Goal: Transaction & Acquisition: Purchase product/service

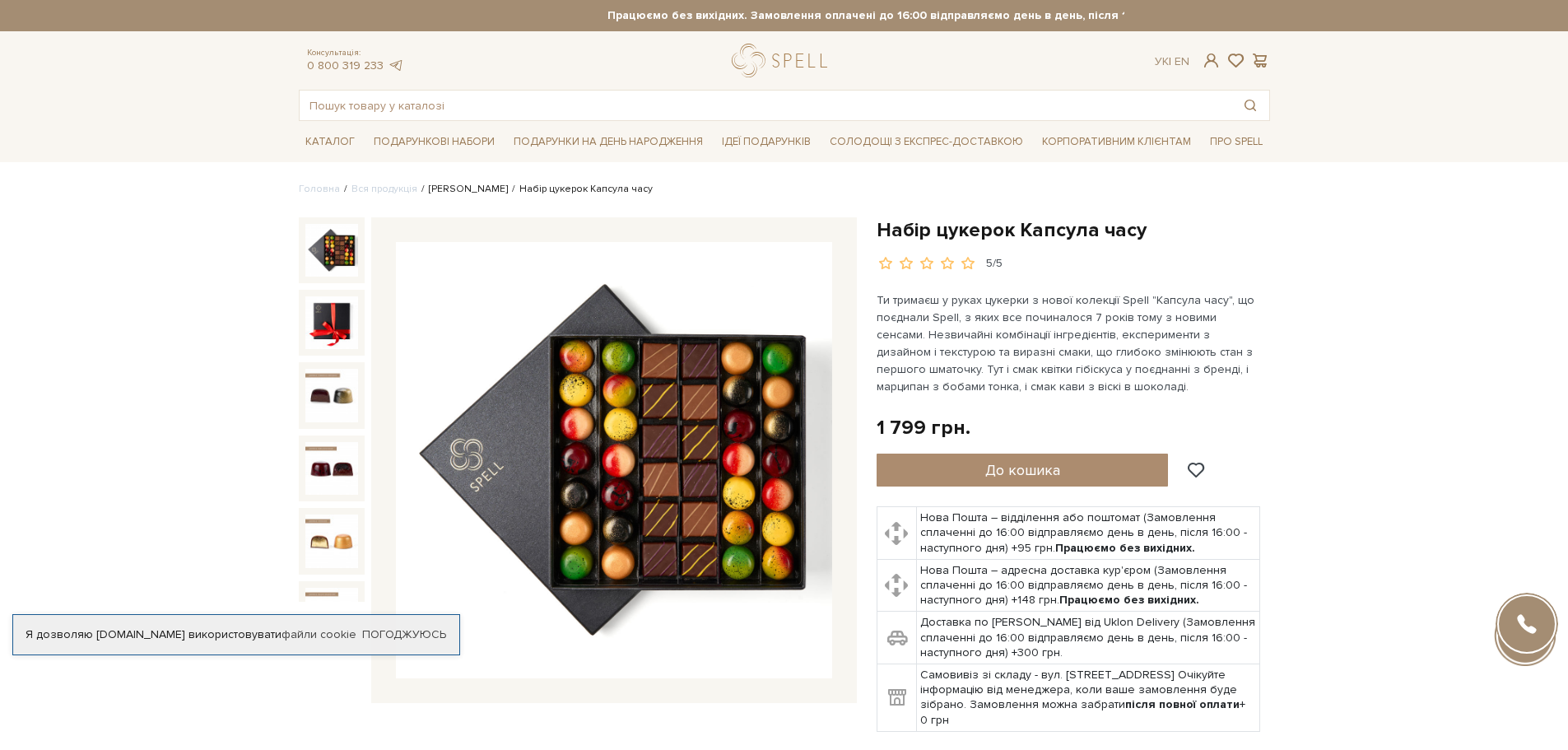
click at [453, 189] on link "[PERSON_NAME]" at bounding box center [468, 189] width 79 height 12
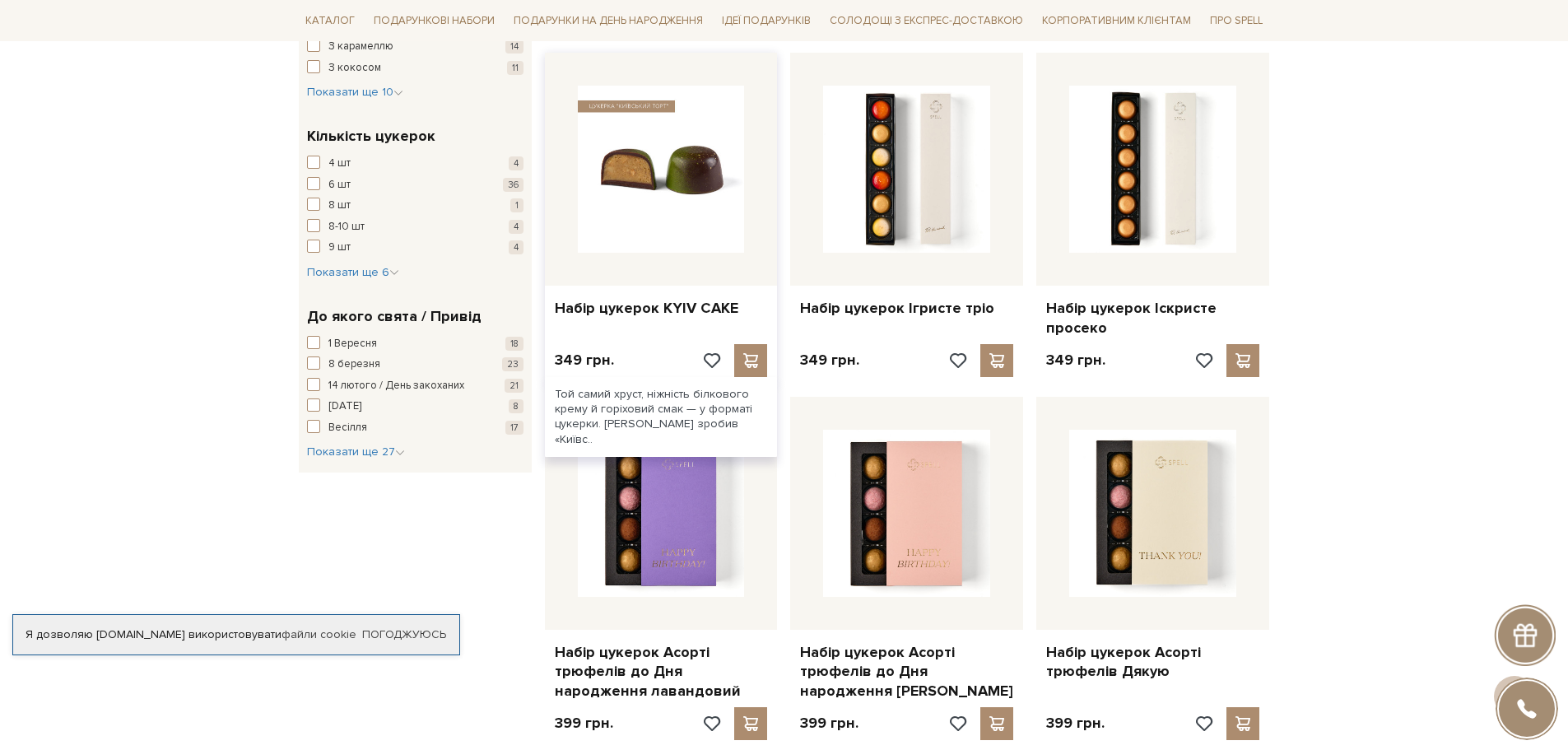
scroll to position [1481, 0]
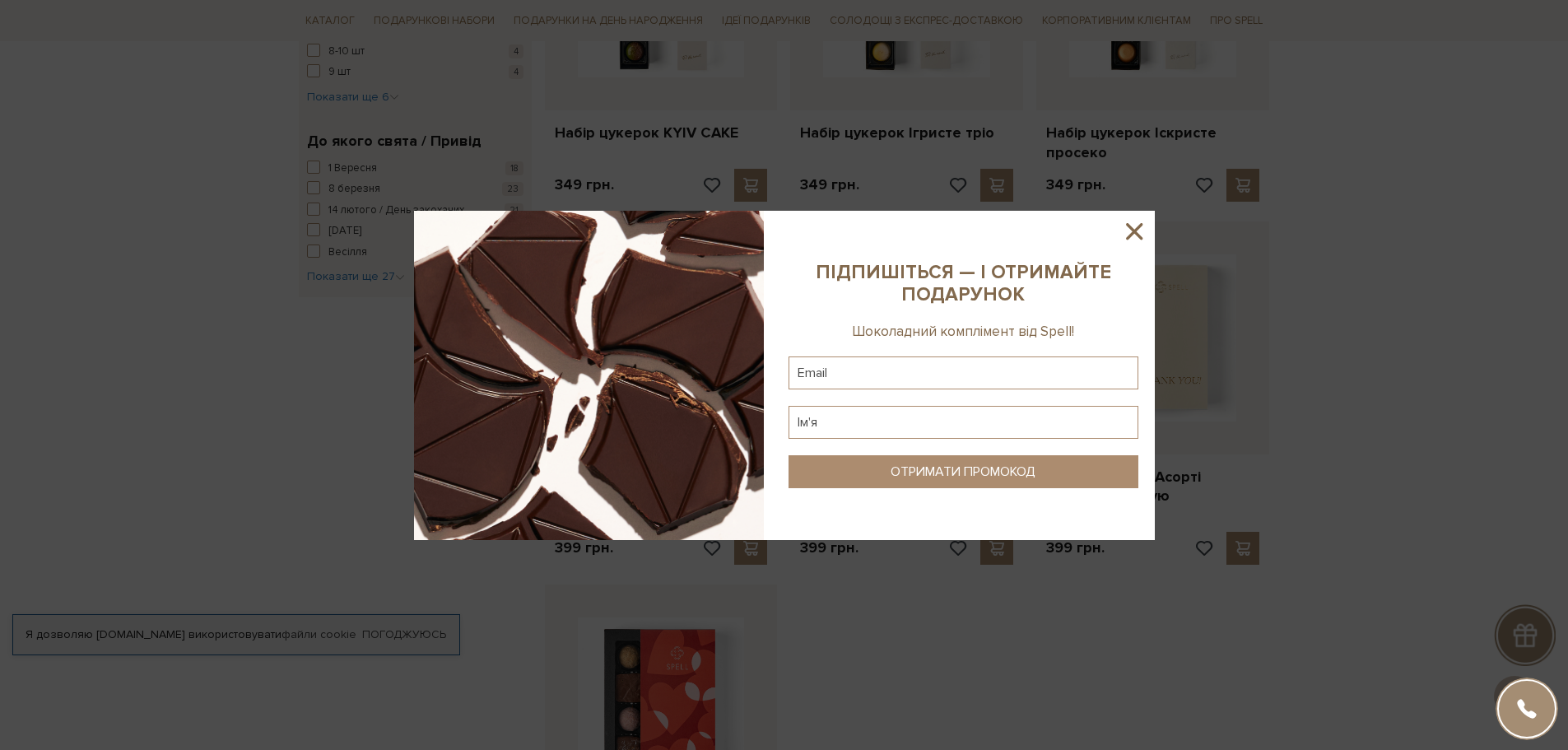
click at [1137, 228] on icon at bounding box center [1134, 231] width 17 height 17
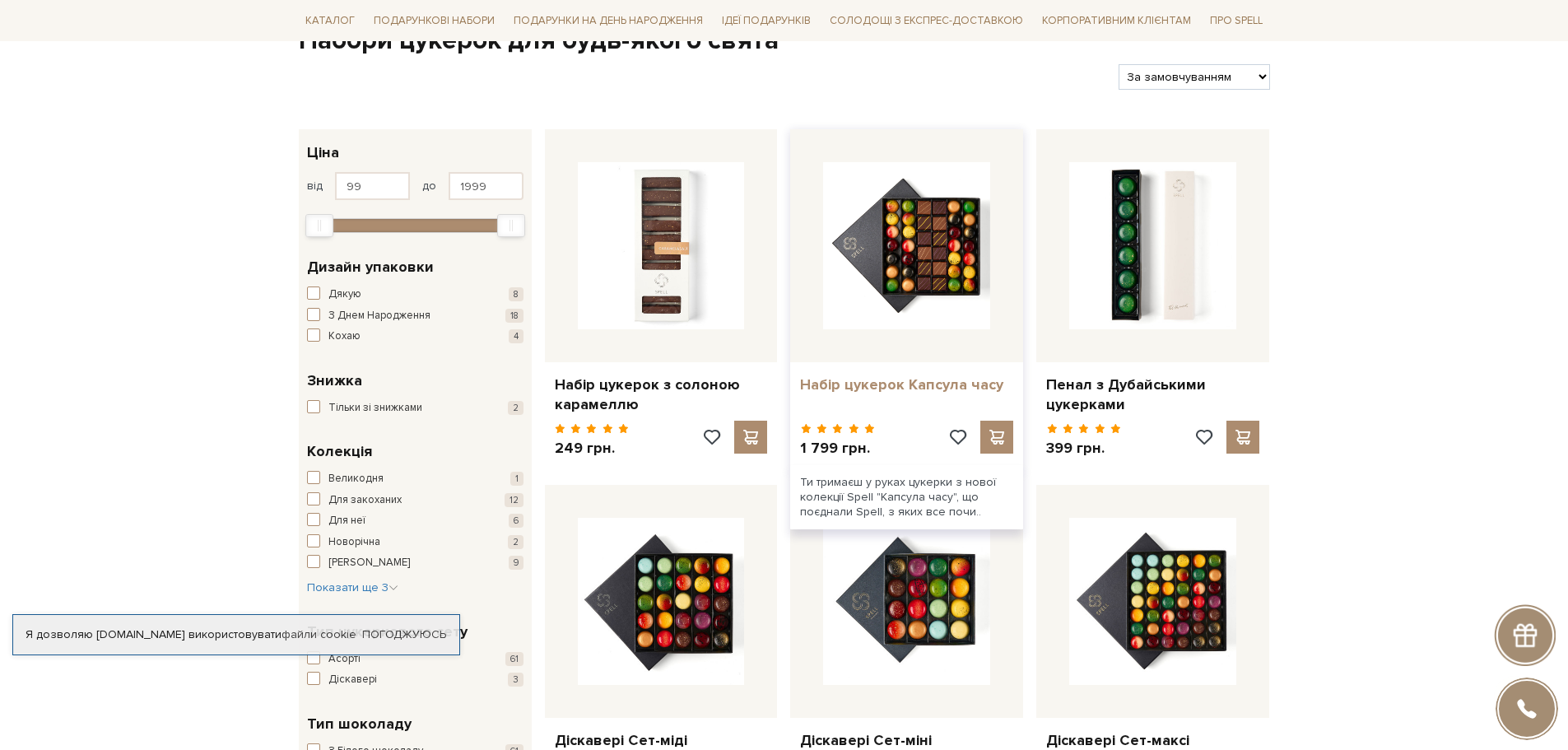
scroll to position [494, 0]
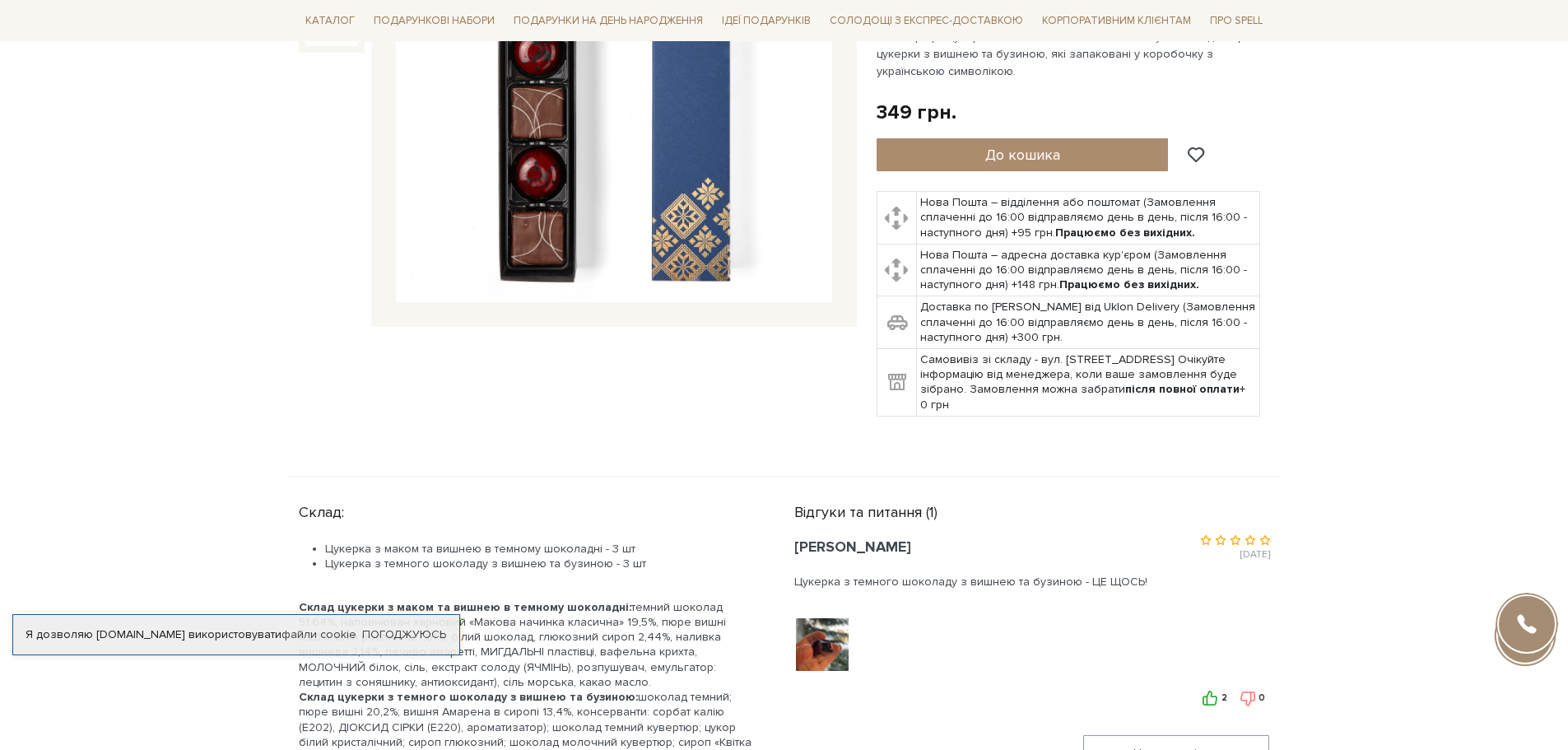
scroll to position [412, 0]
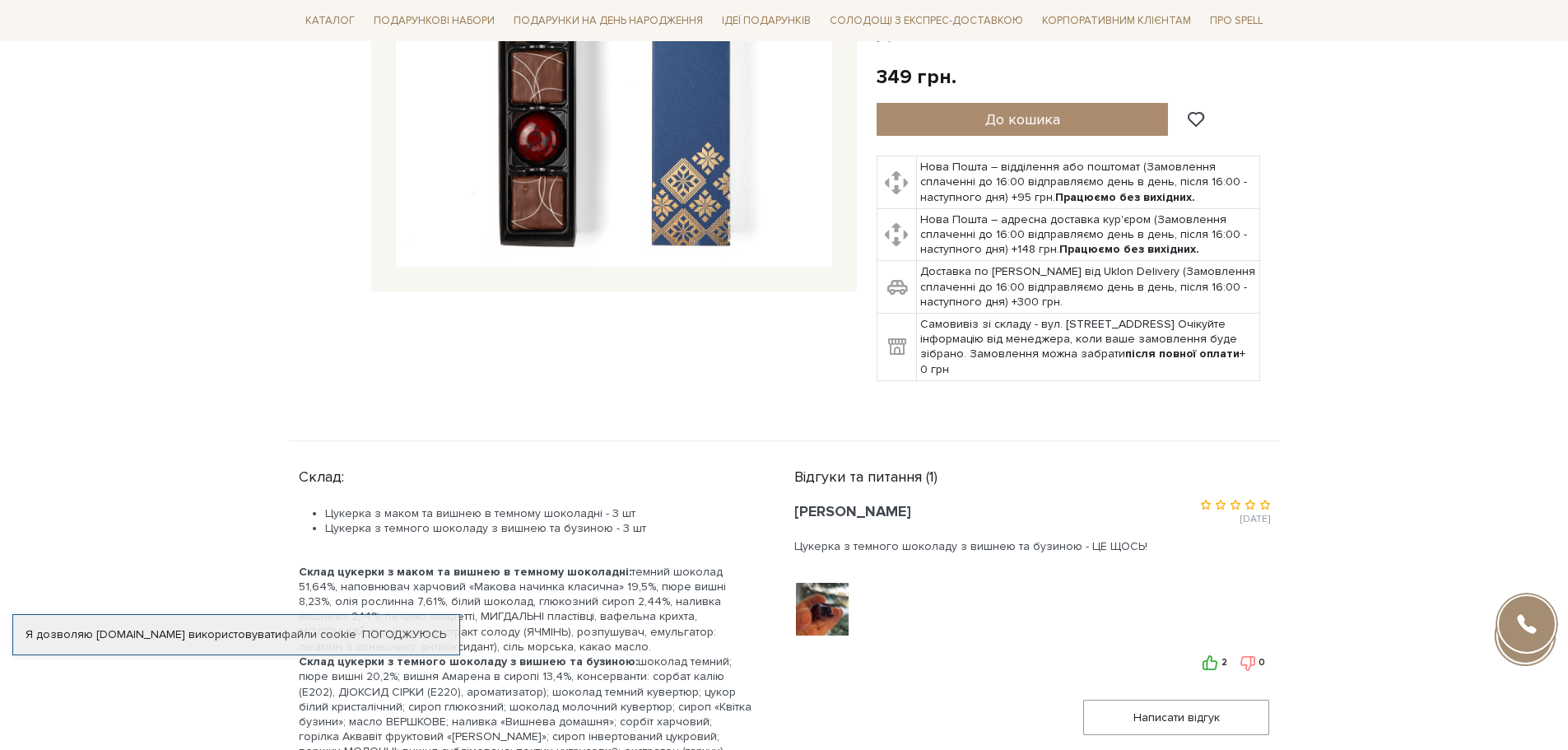
click at [820, 581] on div at bounding box center [824, 608] width 58 height 58
click at [840, 588] on img at bounding box center [822, 609] width 105 height 104
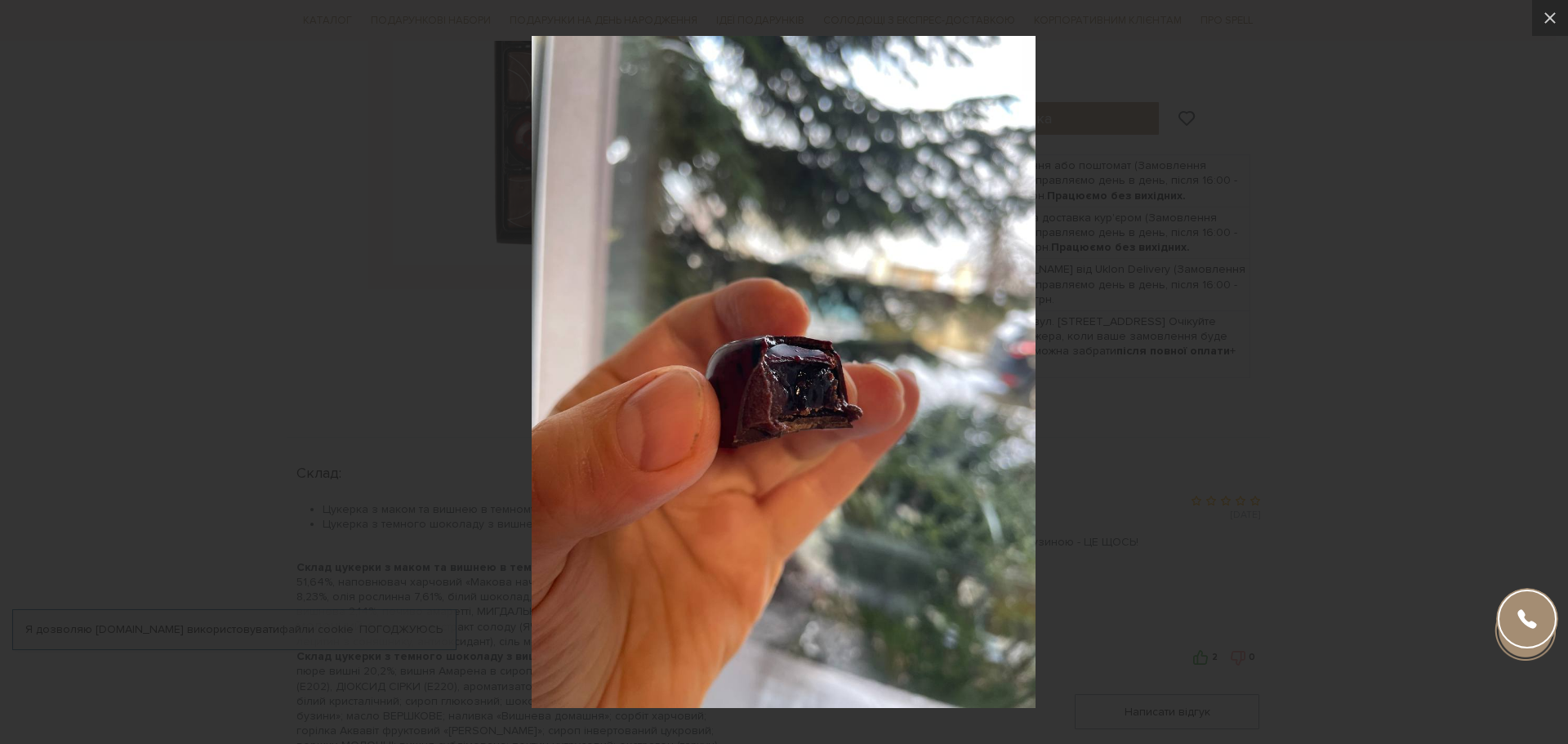
click at [417, 411] on div at bounding box center [784, 372] width 1568 height 744
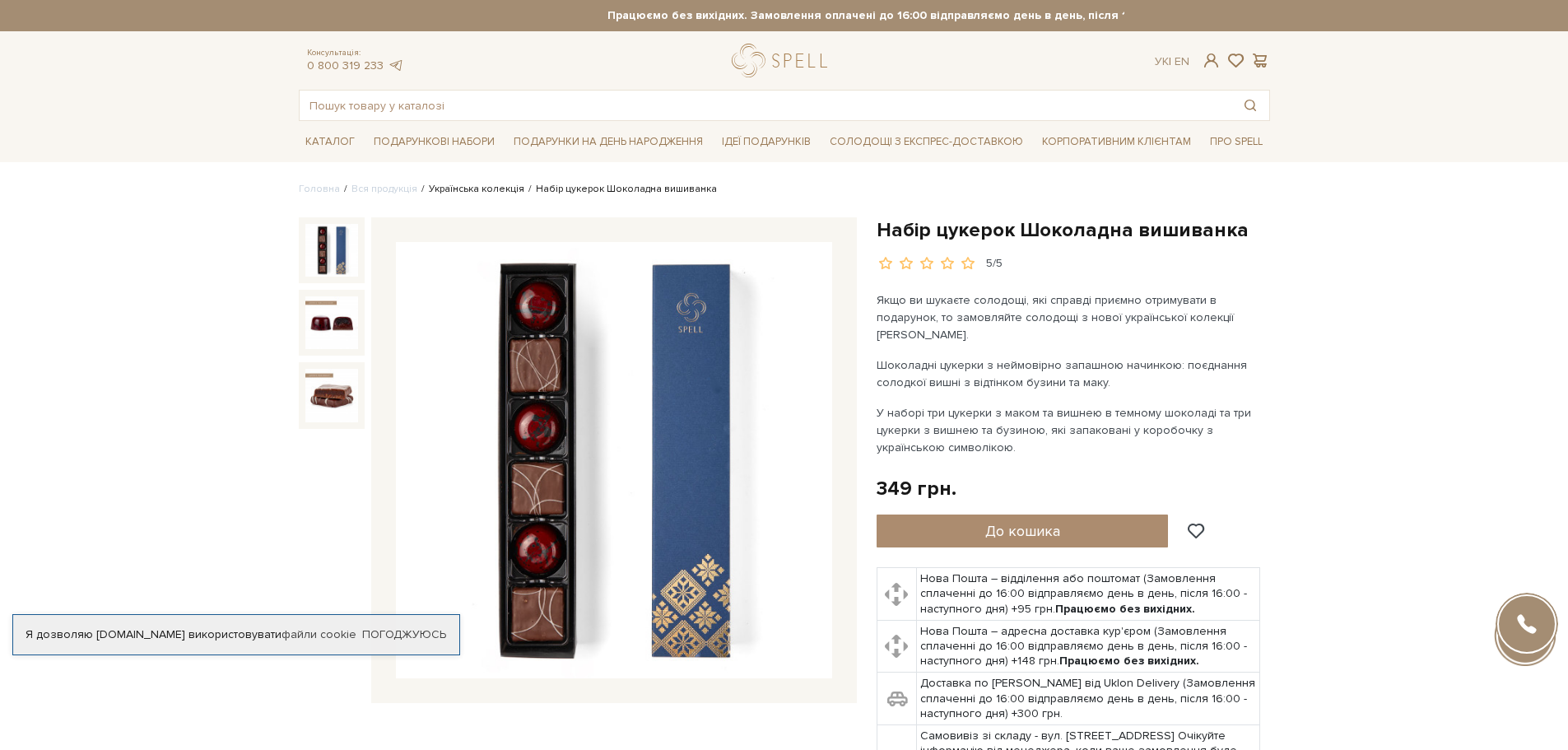
click at [459, 189] on link "Українська колекція" at bounding box center [477, 189] width 96 height 12
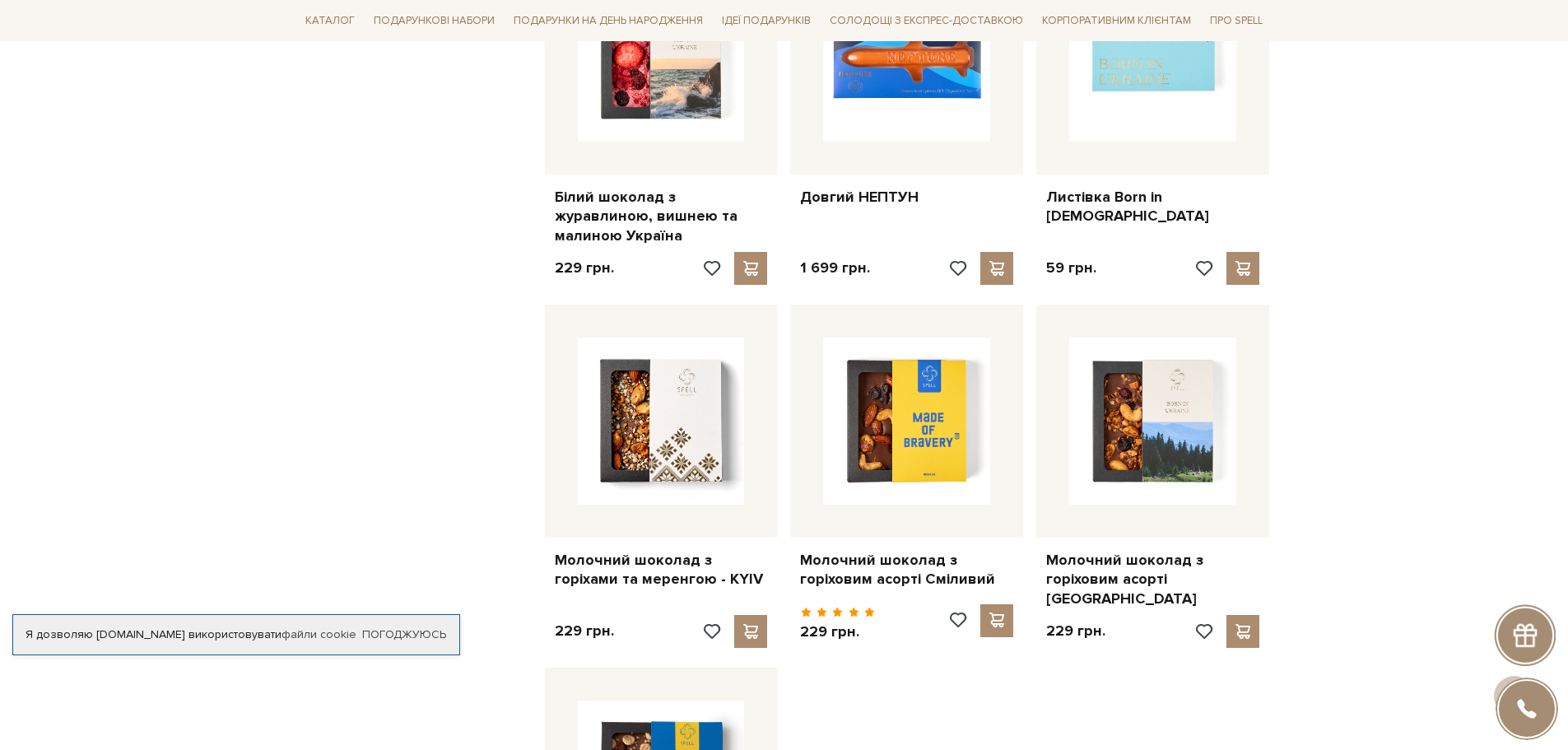
scroll to position [1399, 0]
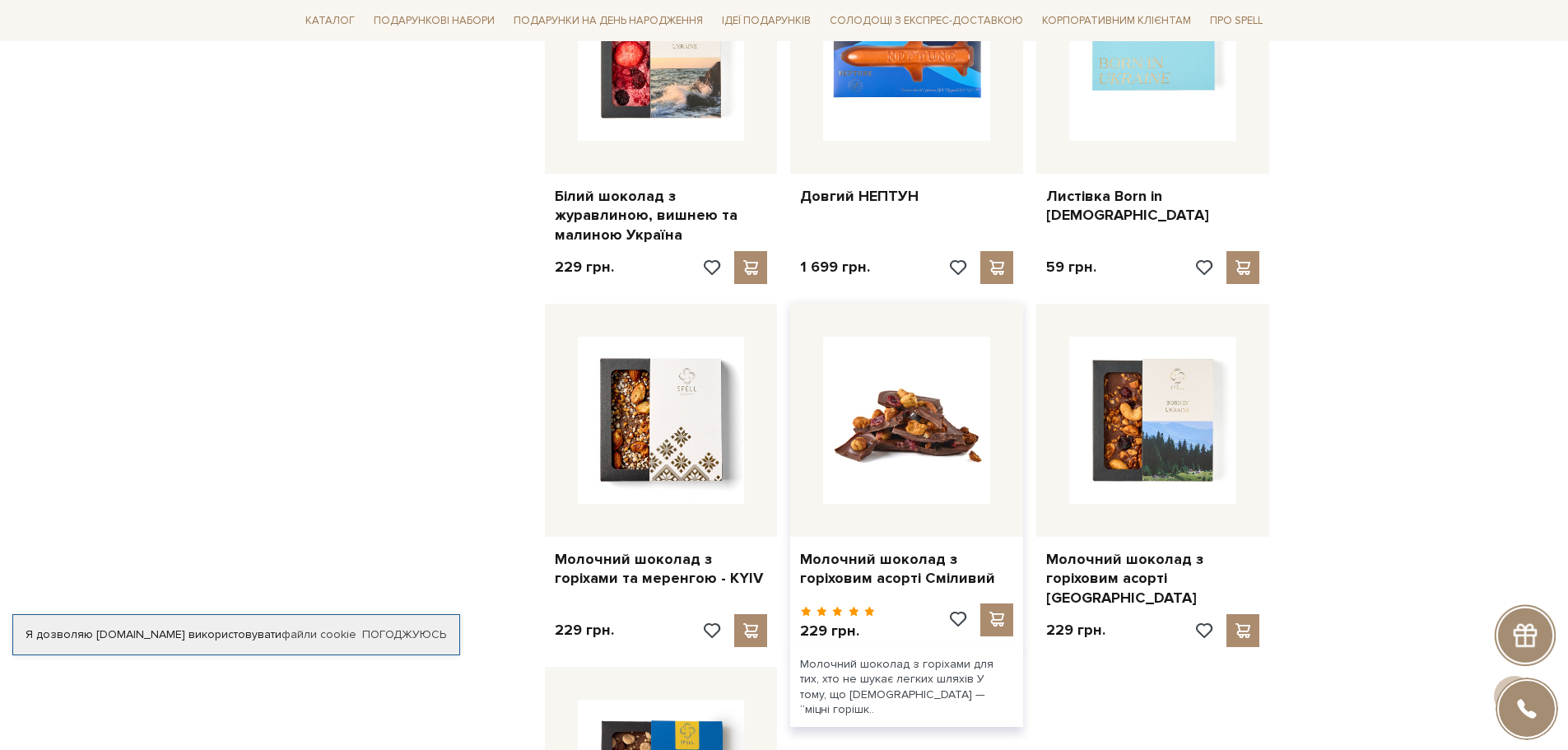
click at [927, 406] on img at bounding box center [906, 420] width 167 height 167
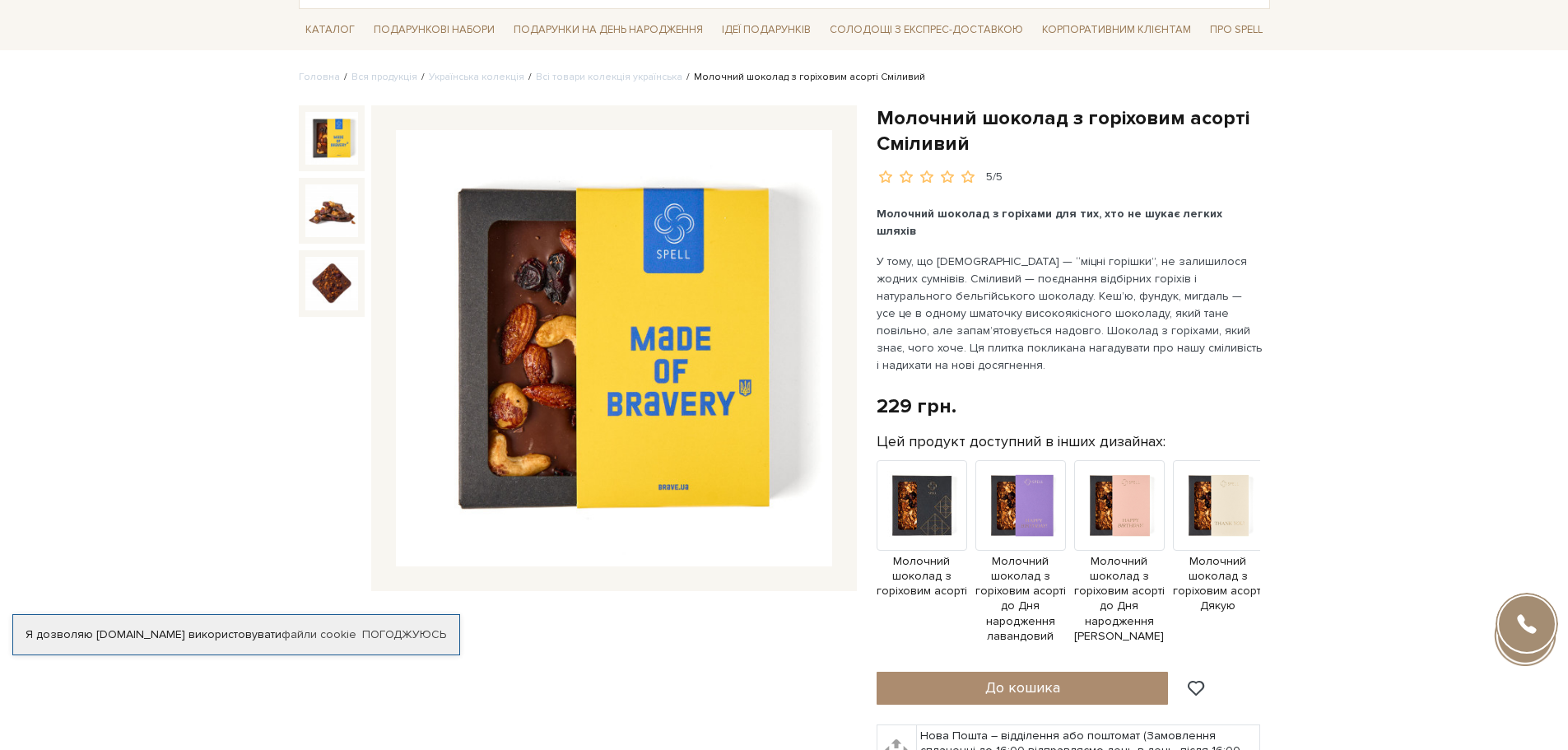
scroll to position [82, 0]
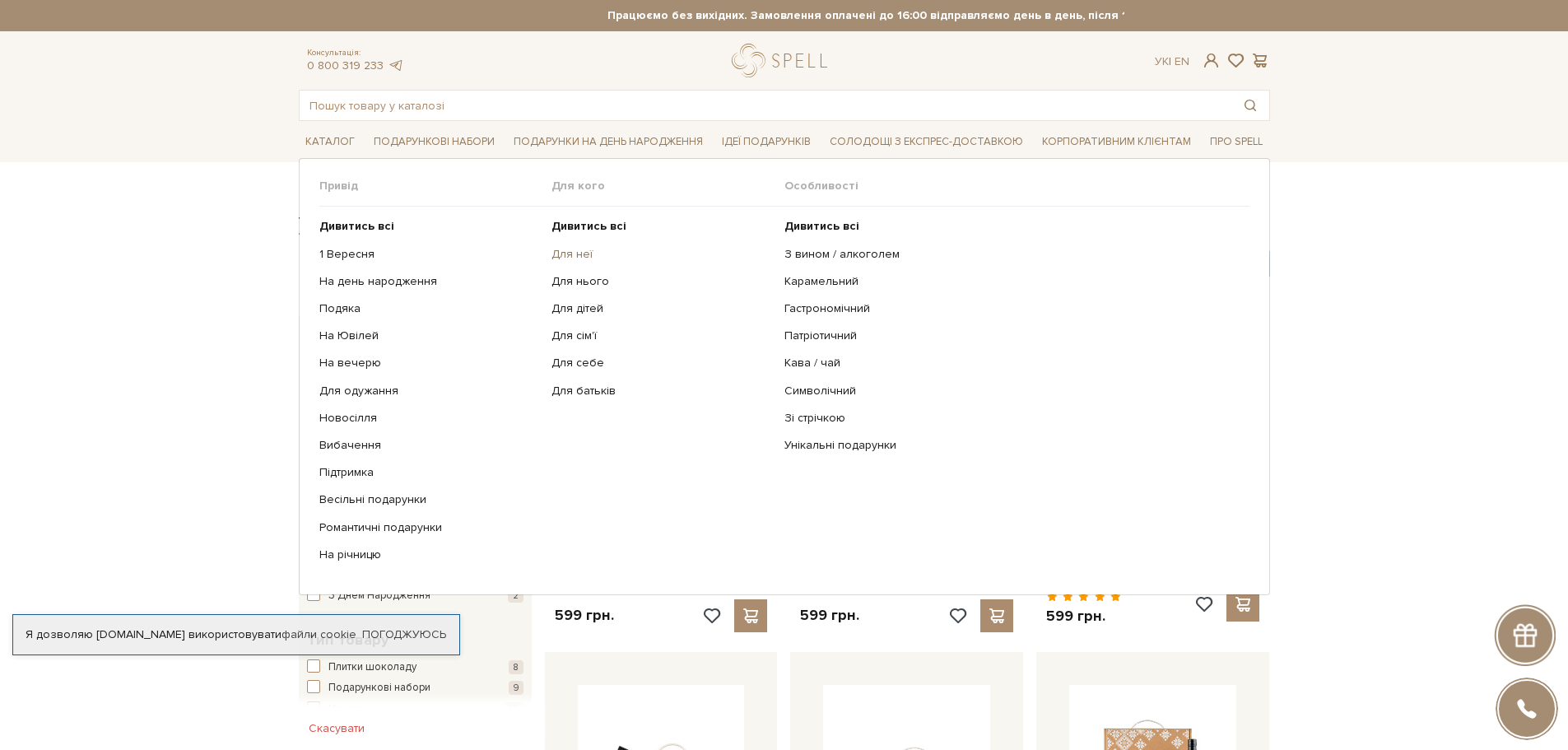
click at [570, 259] on link "Для неї" at bounding box center [662, 254] width 221 height 15
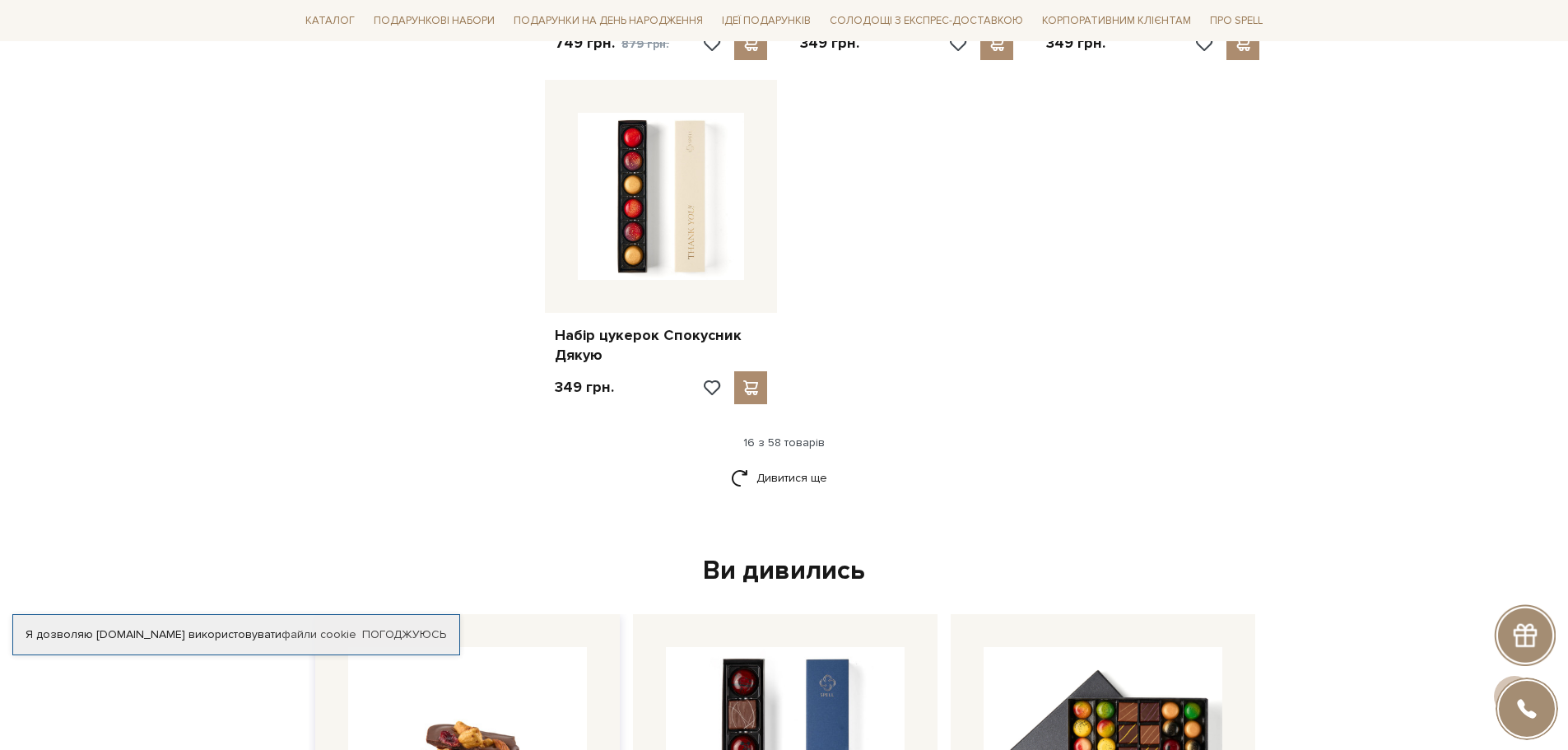
scroll to position [2386, 0]
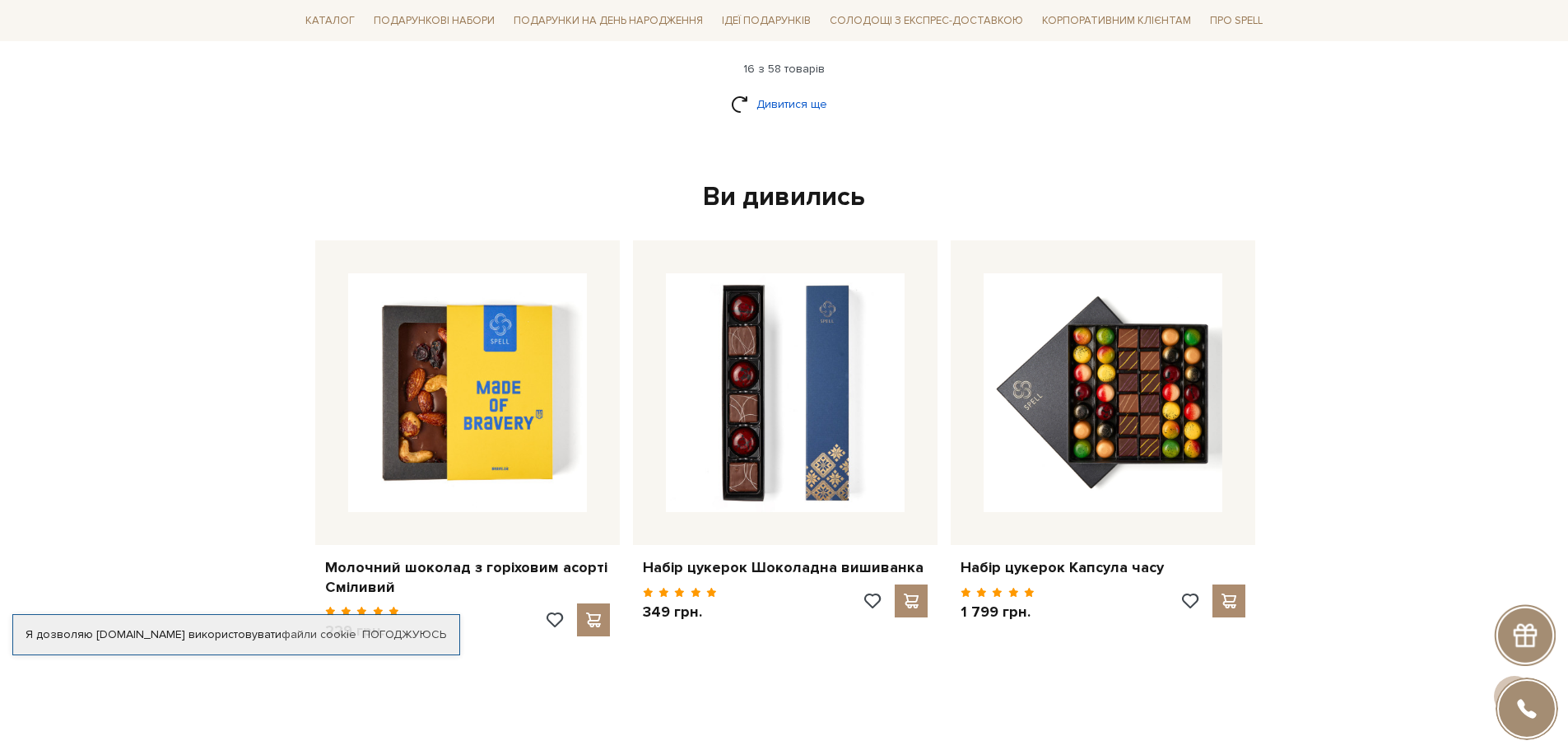
click at [773, 89] on link "Дивитися ще" at bounding box center [784, 104] width 107 height 29
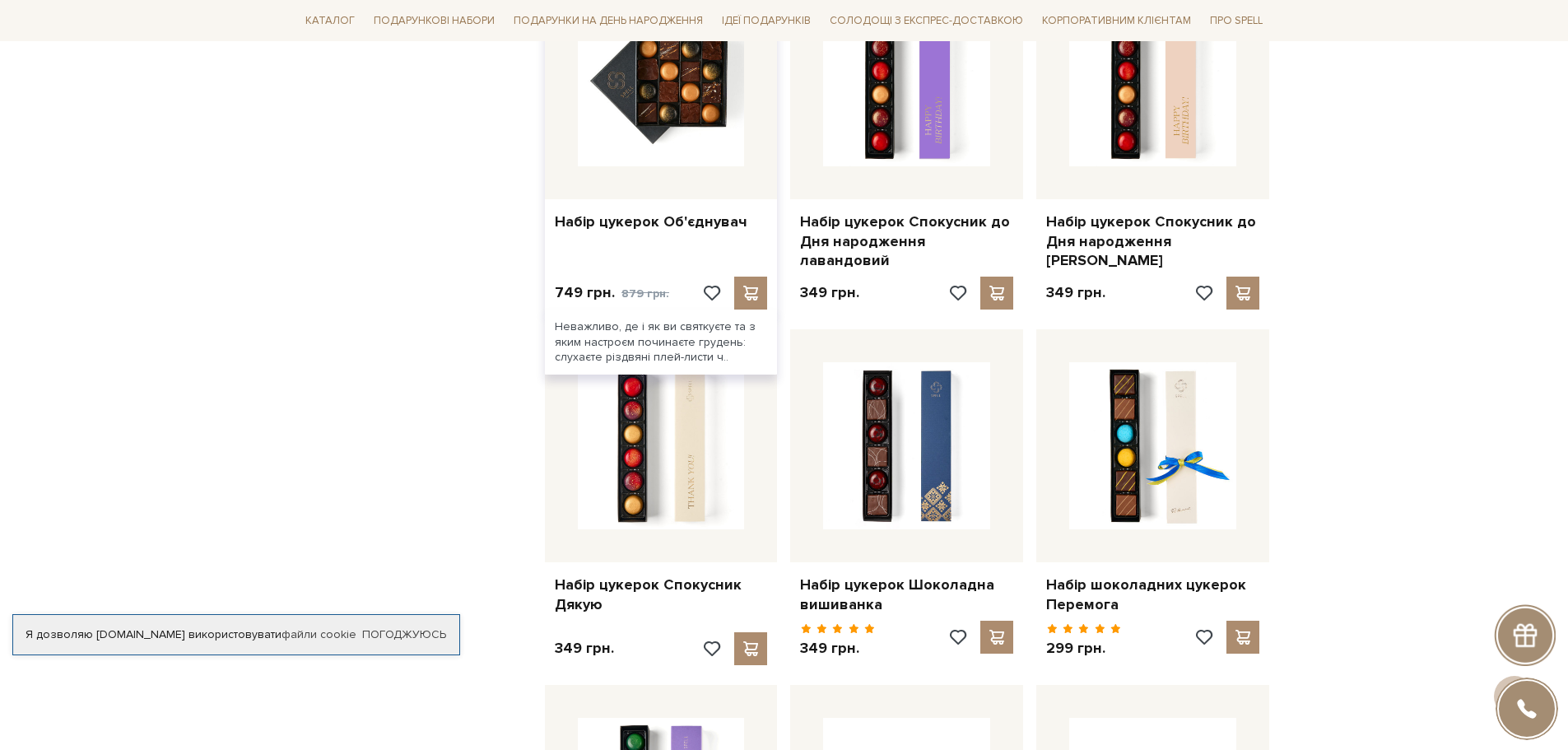
scroll to position [1811, 0]
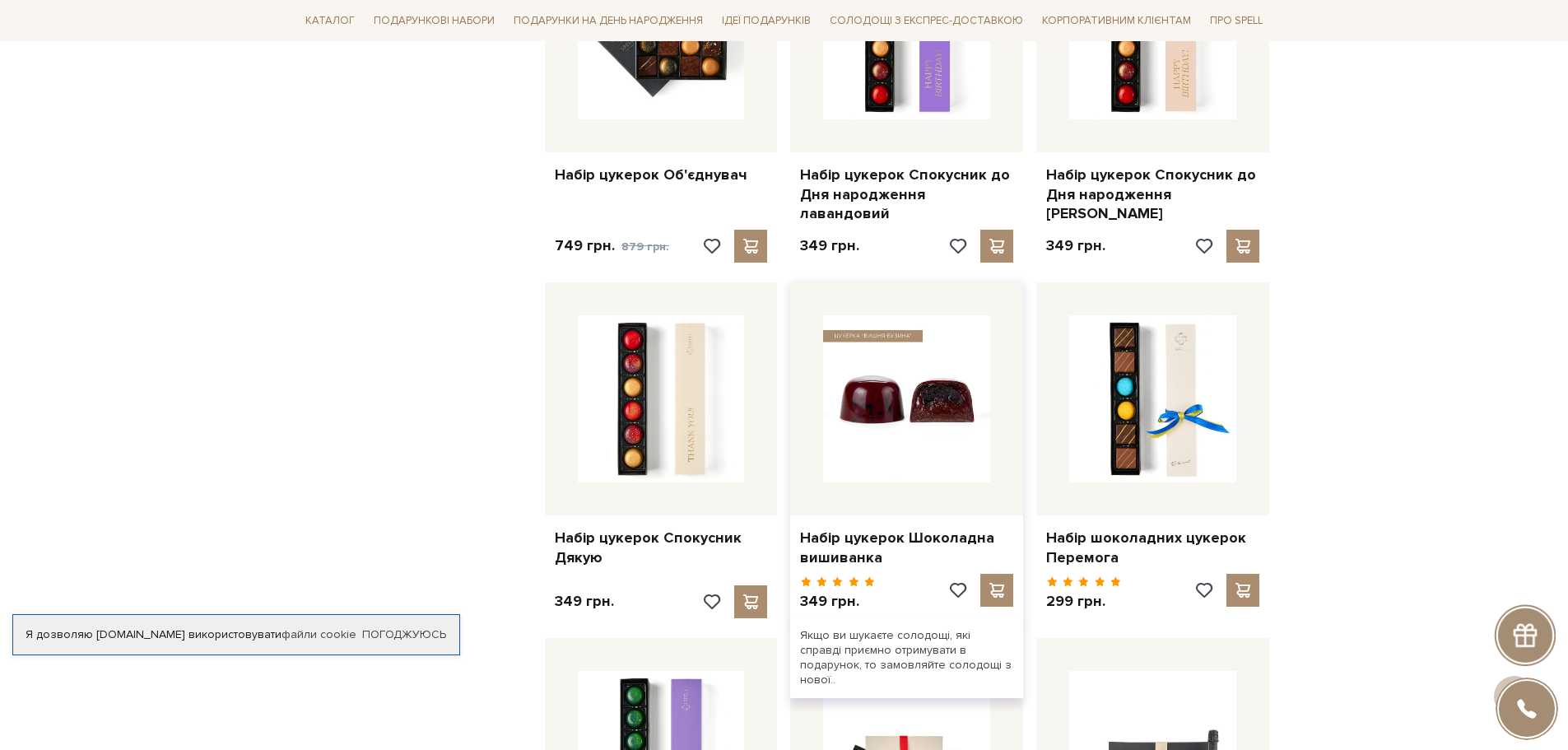
click at [908, 376] on img at bounding box center [906, 398] width 167 height 167
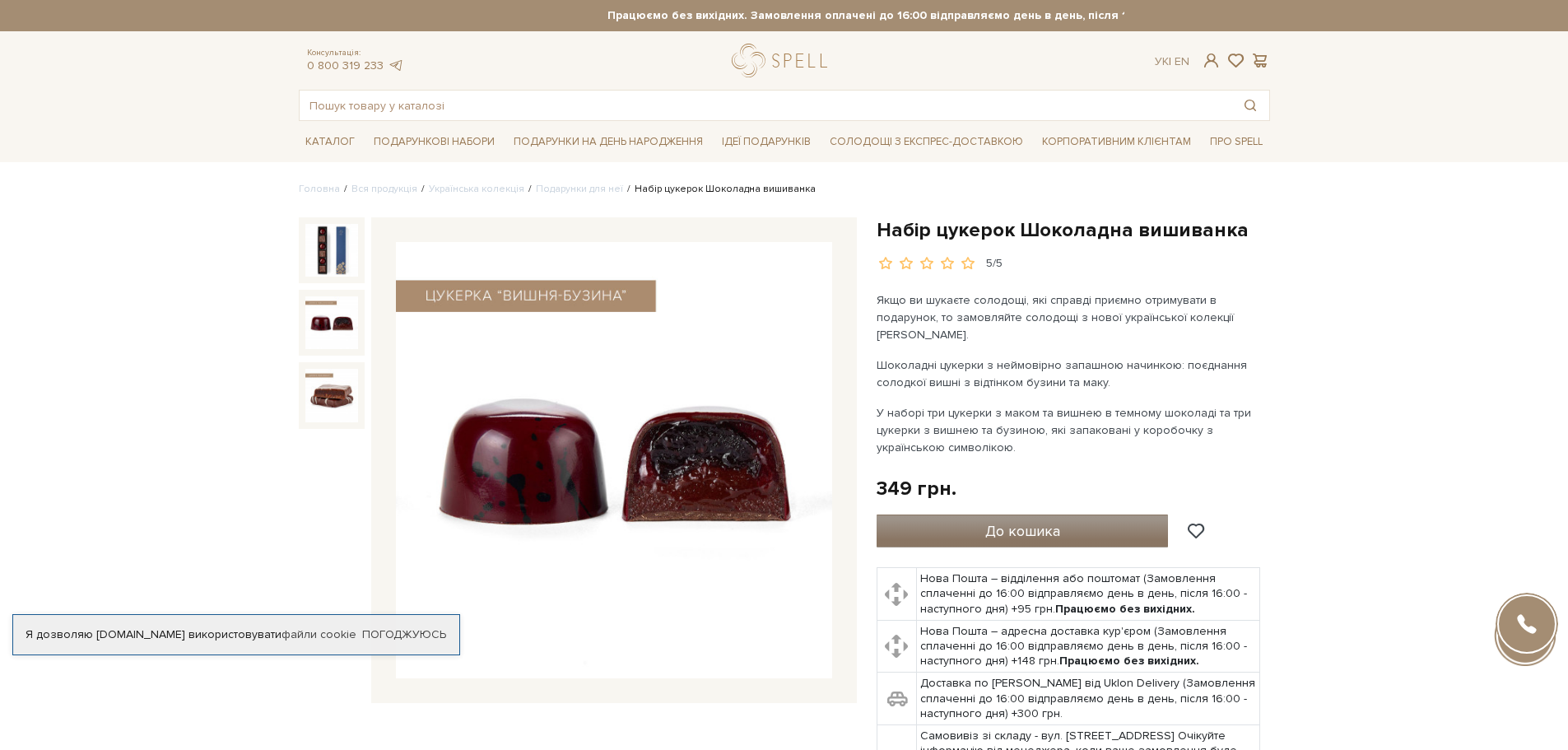
click at [1021, 522] on span "До кошика" at bounding box center [1022, 530] width 75 height 18
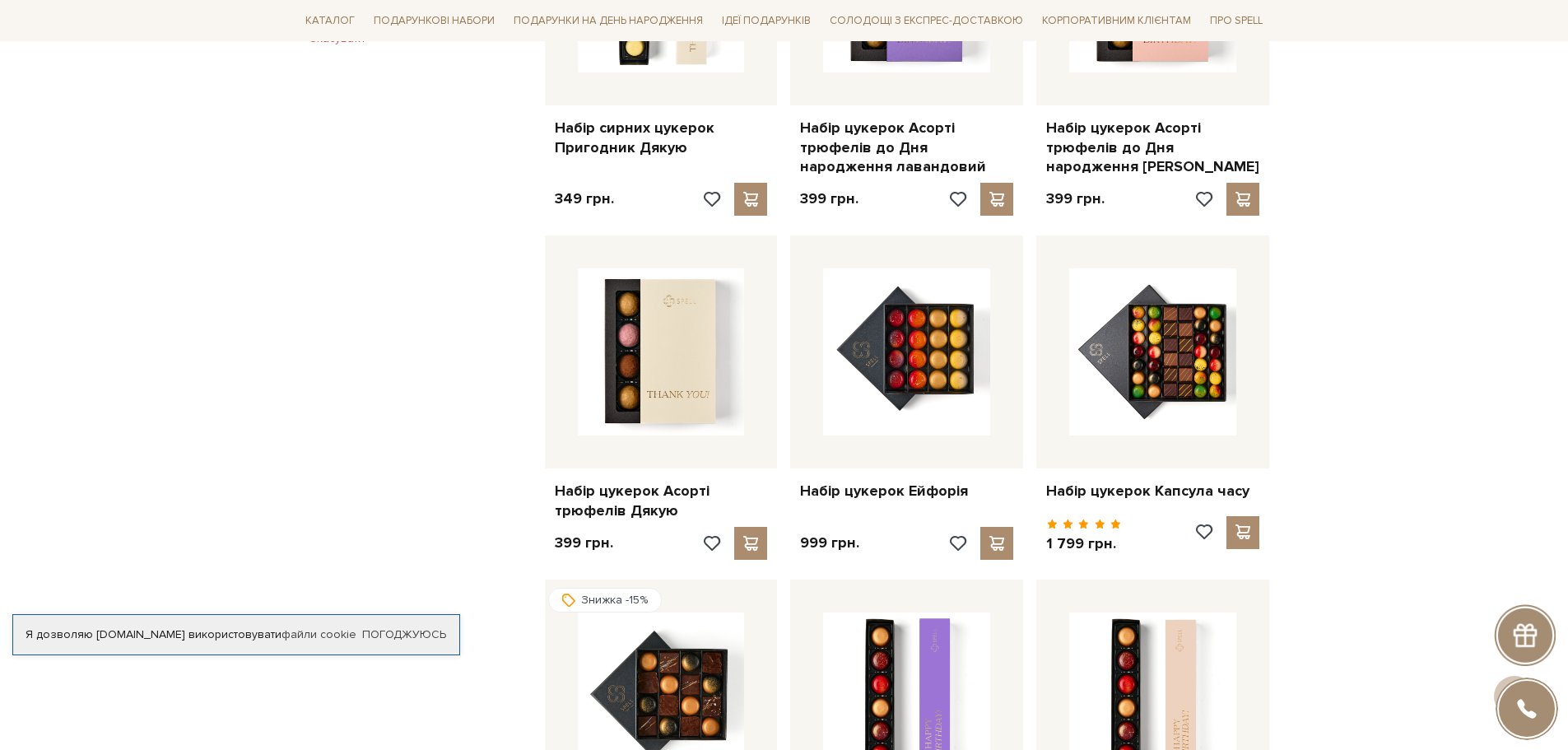
scroll to position [1152, 0]
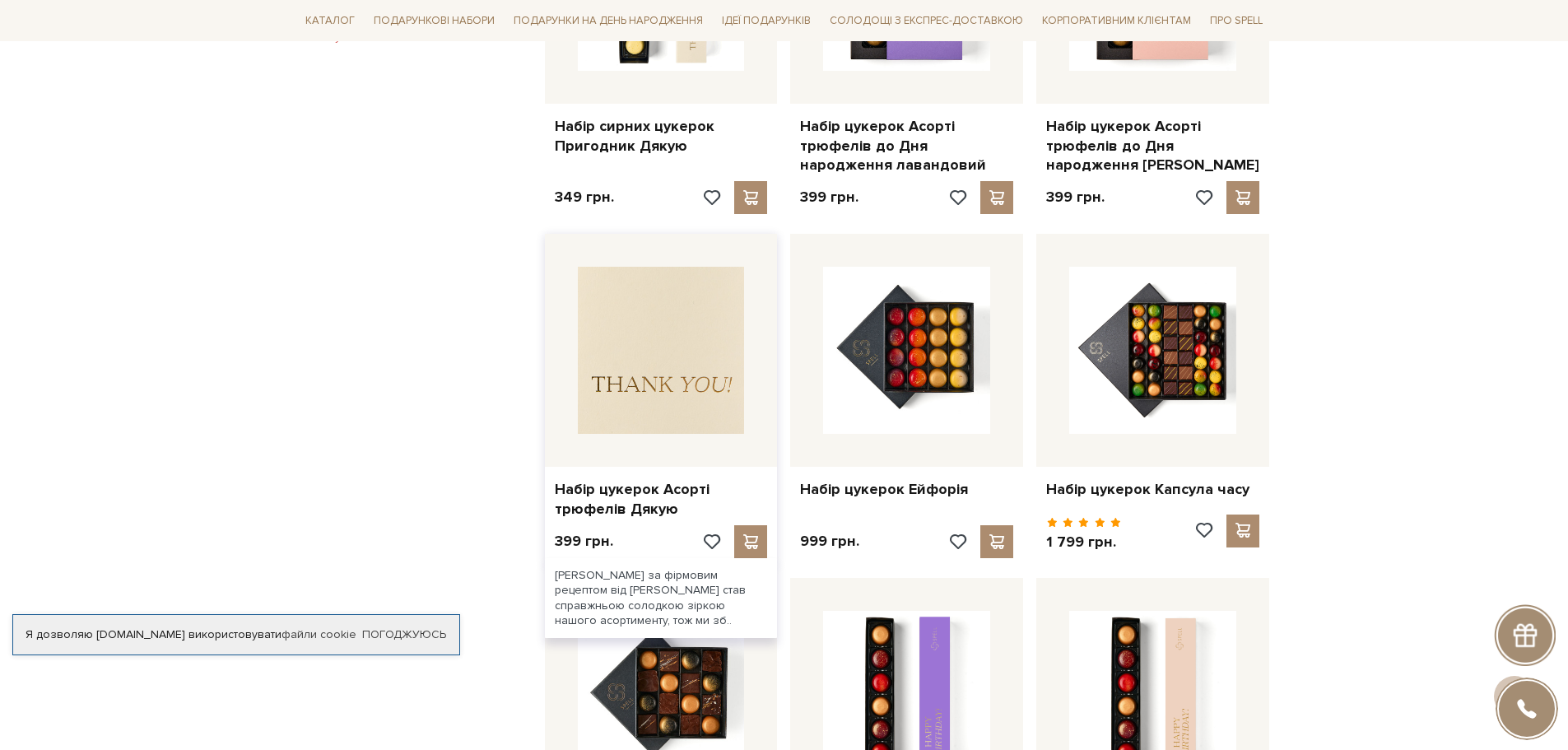
click at [625, 347] on img at bounding box center [661, 350] width 167 height 167
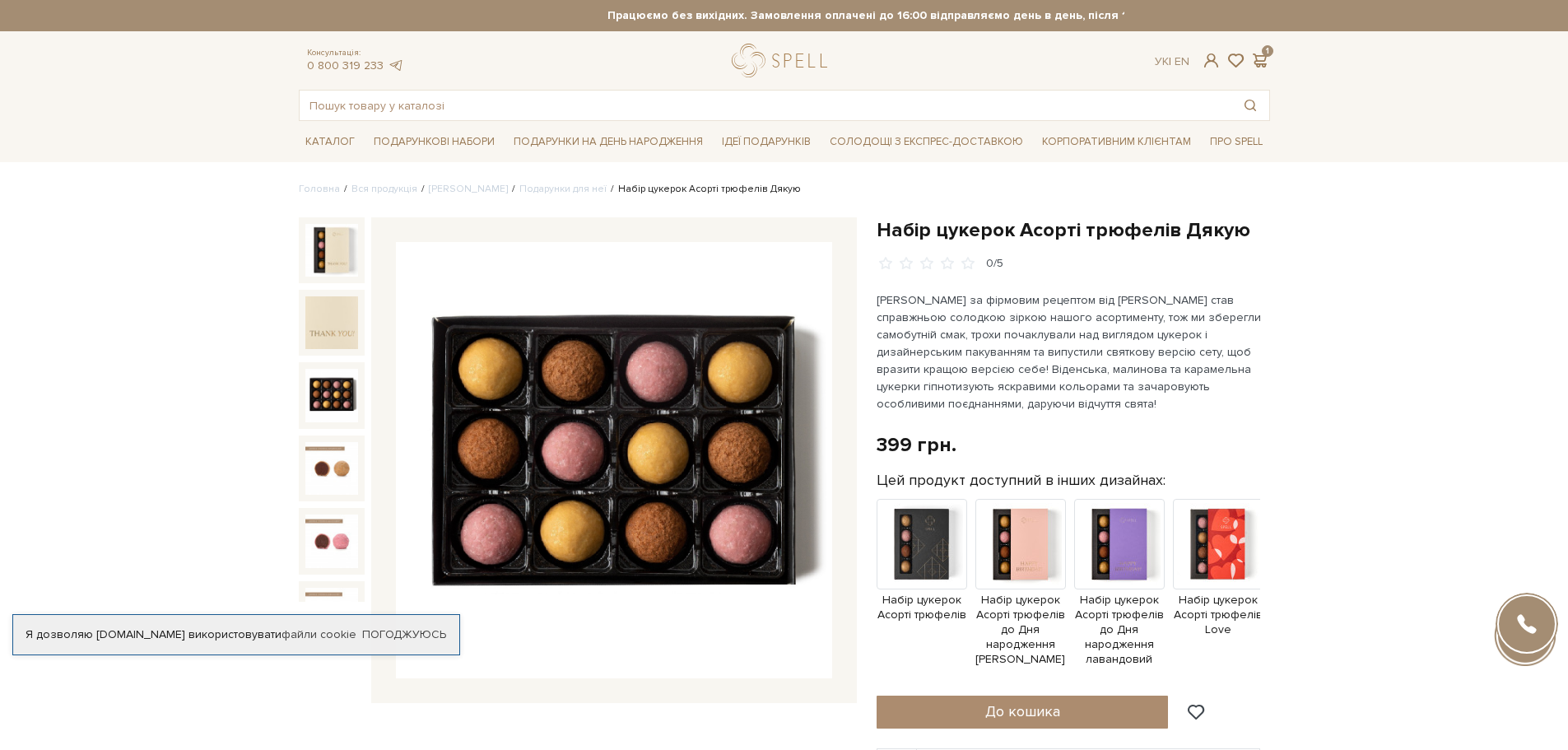
click at [337, 390] on img at bounding box center [331, 394] width 52 height 52
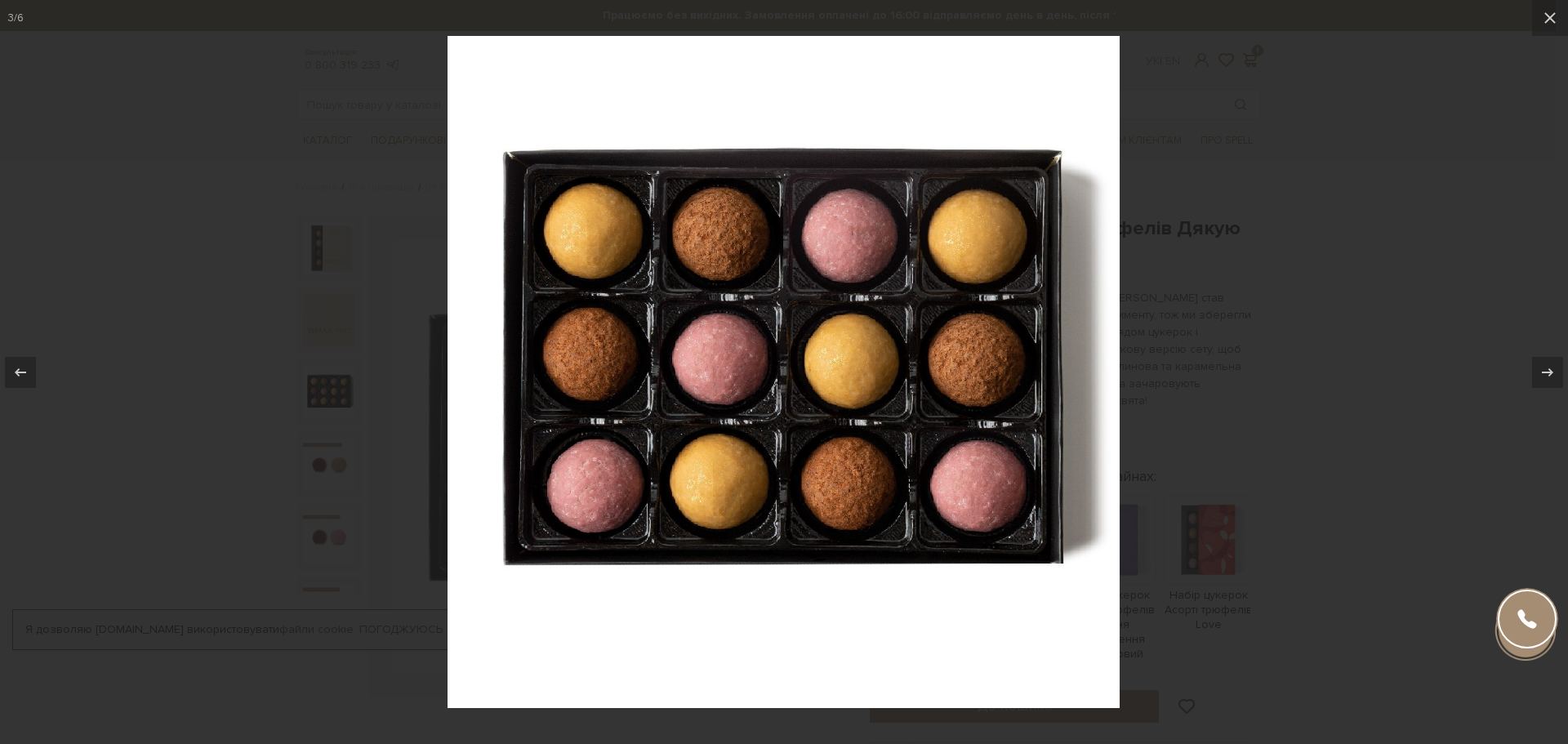
click at [192, 415] on div at bounding box center [784, 372] width 1568 height 744
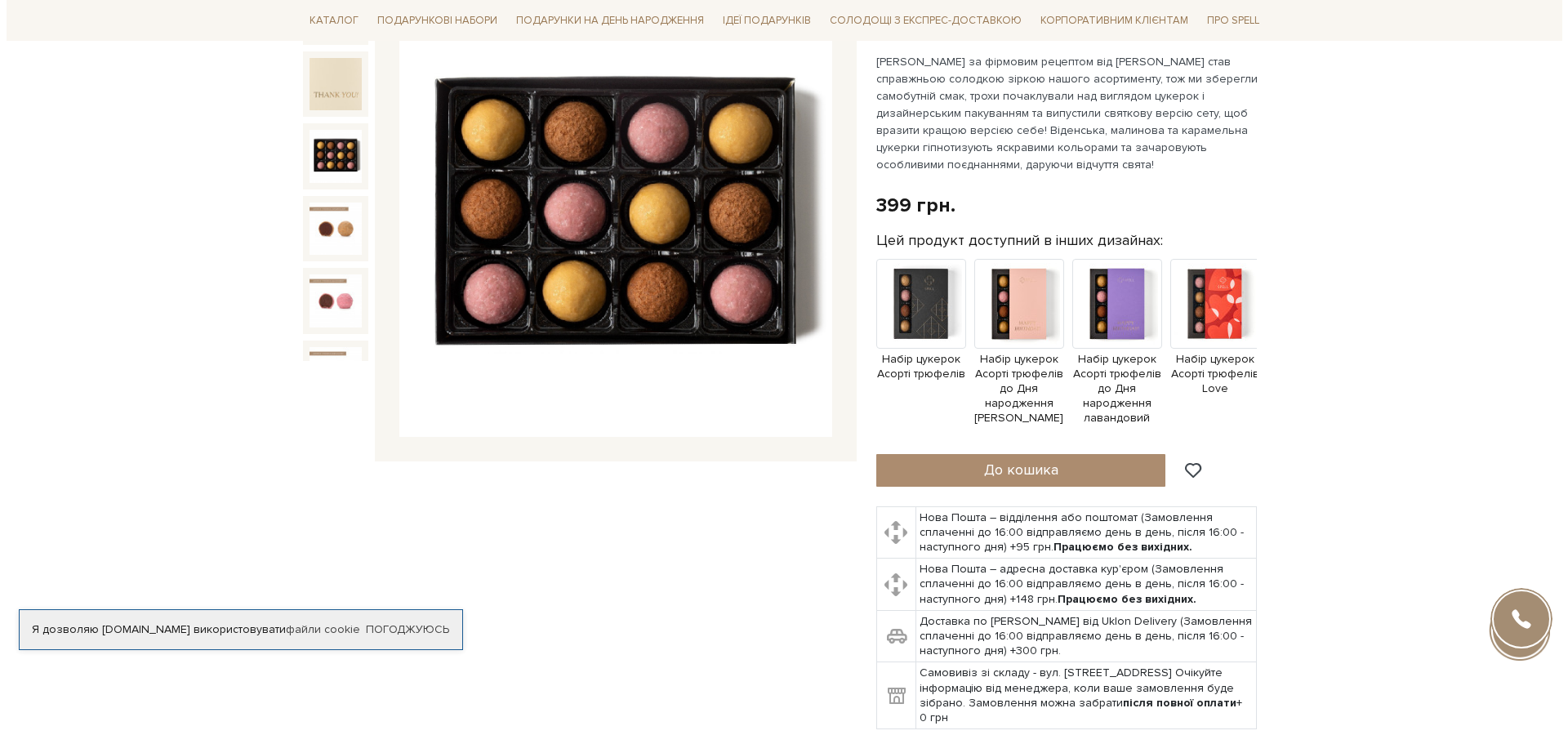
scroll to position [245, 0]
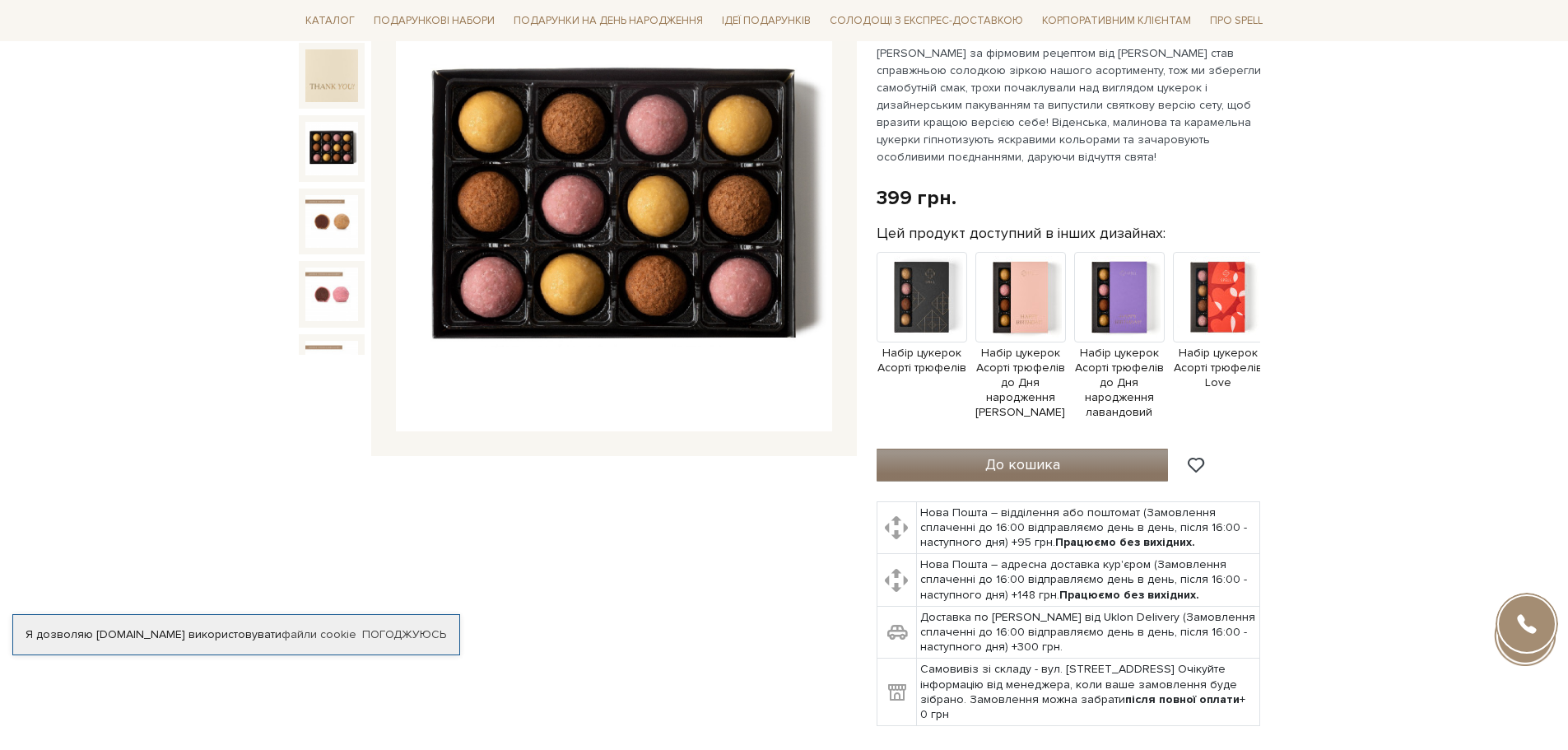
click at [1050, 460] on span "До кошика" at bounding box center [1022, 464] width 75 height 18
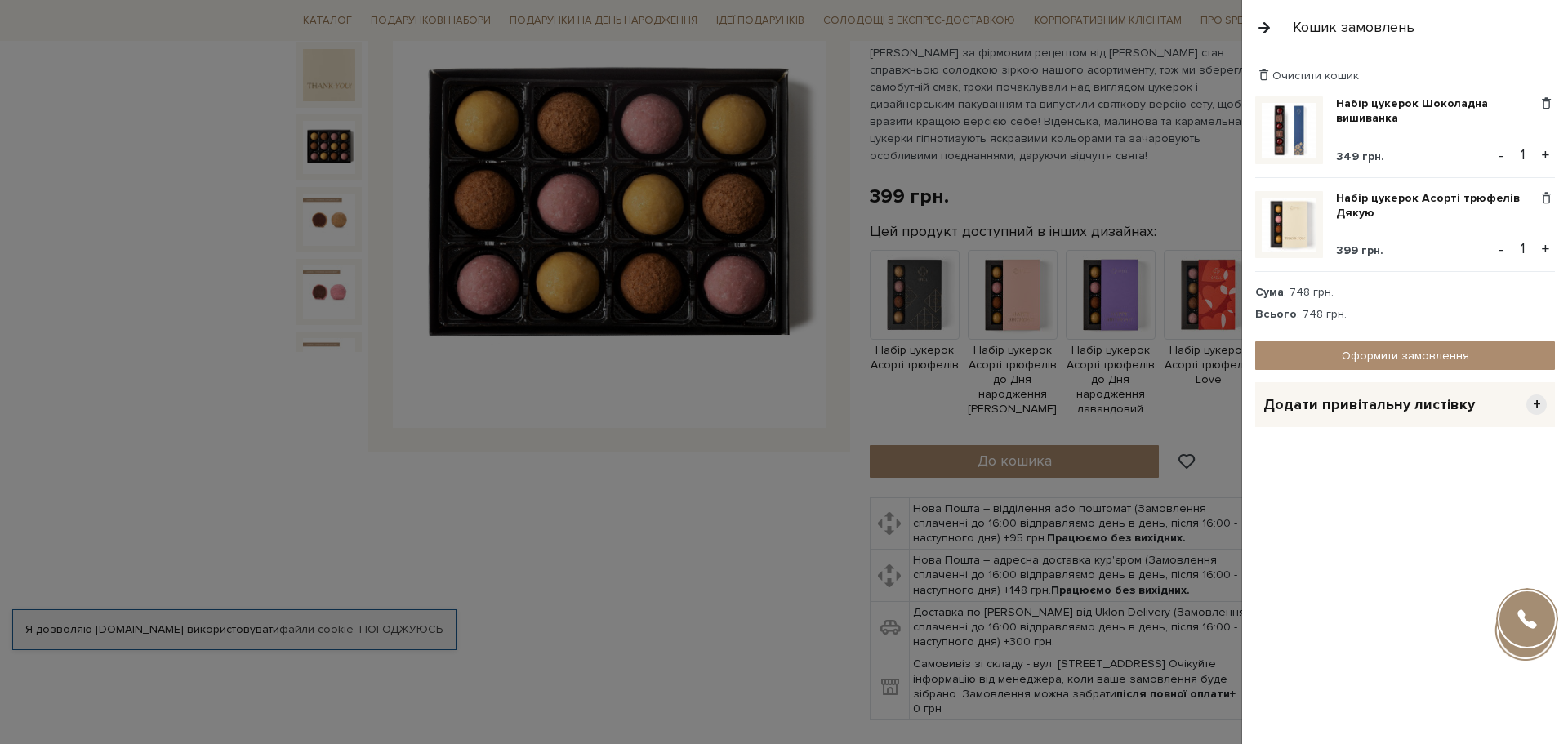
click at [1501, 154] on button "-" at bounding box center [1501, 155] width 17 height 25
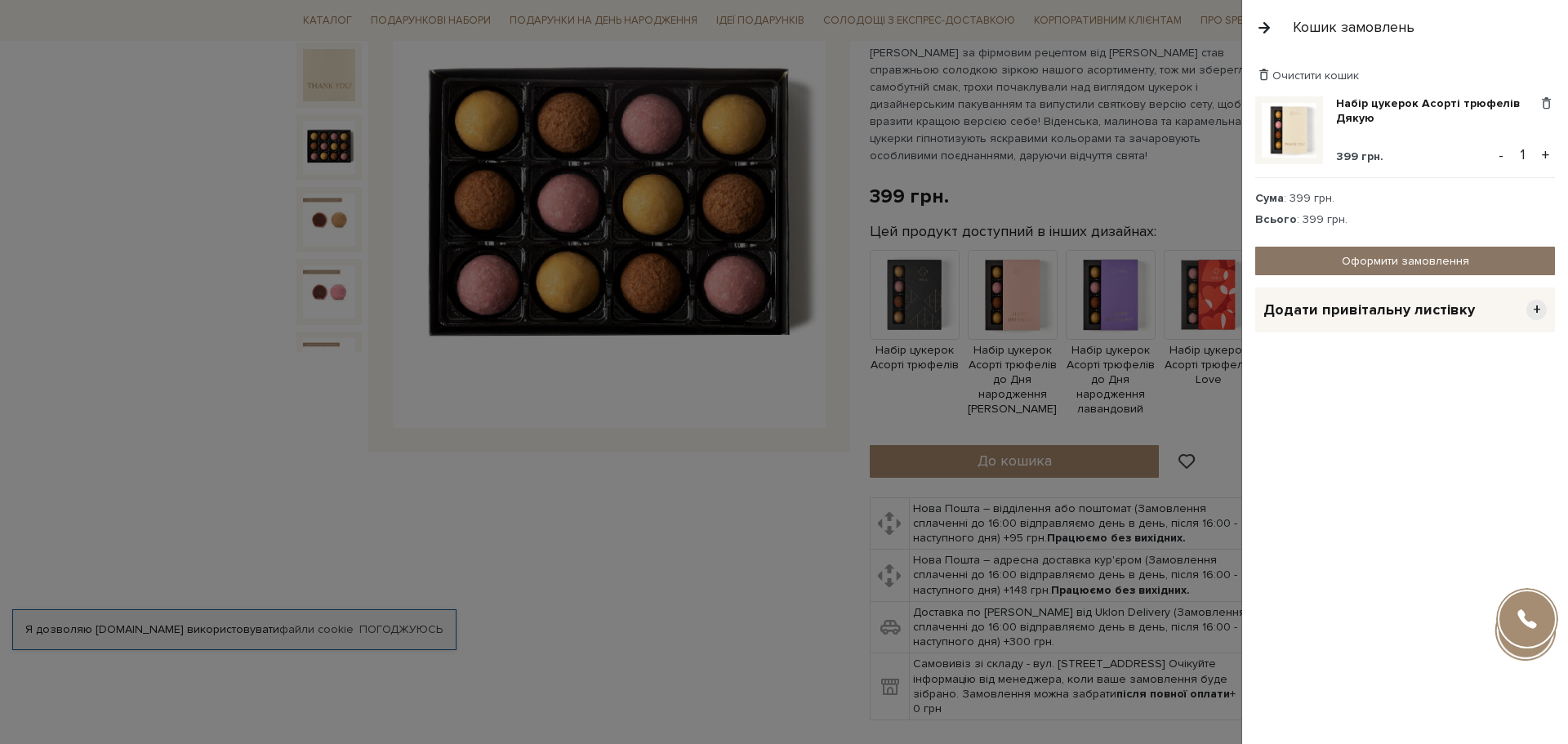
click at [1400, 261] on link "Оформити замовлення" at bounding box center [1405, 261] width 300 height 29
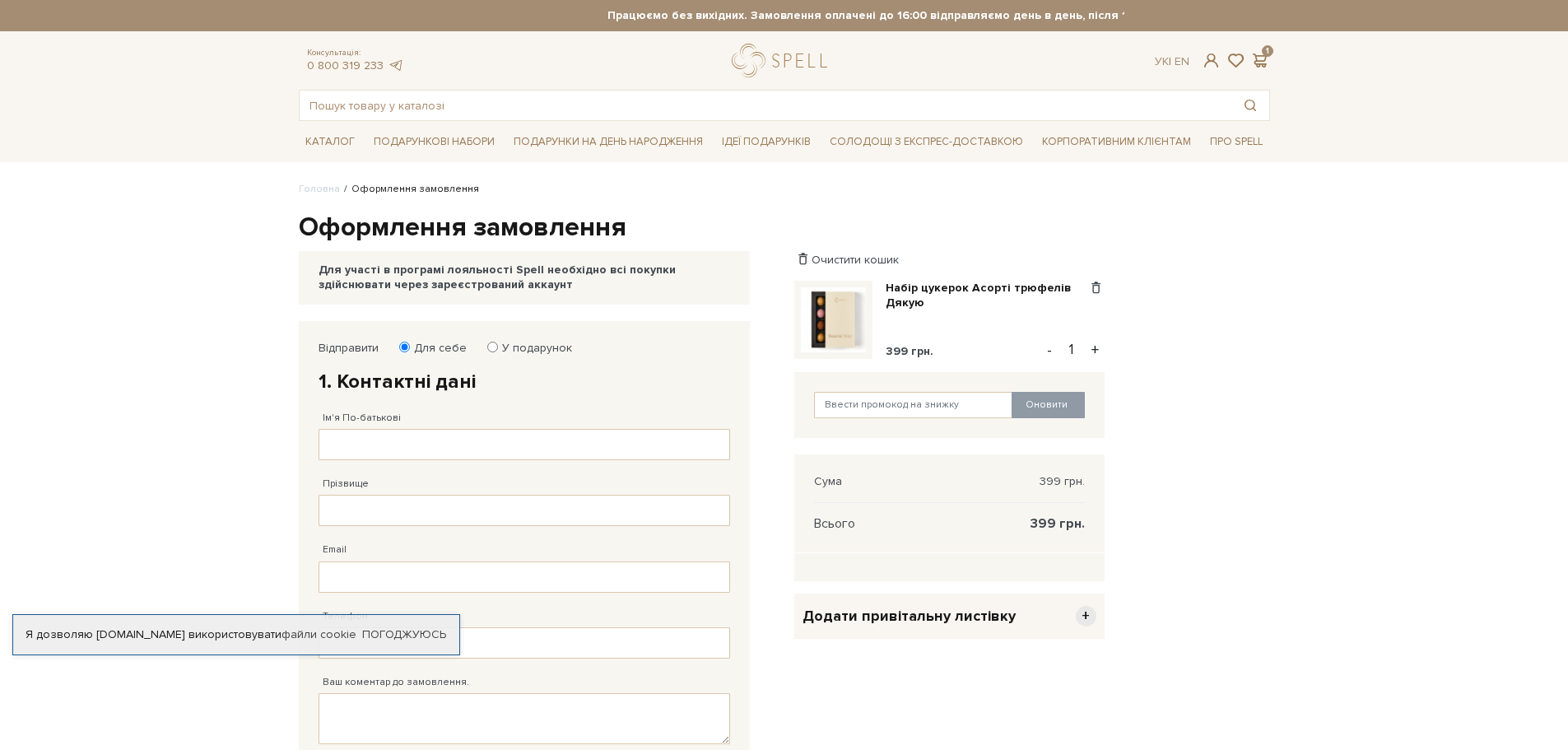
click at [490, 344] on input "У подарунок" at bounding box center [493, 347] width 11 height 11
radio input "true"
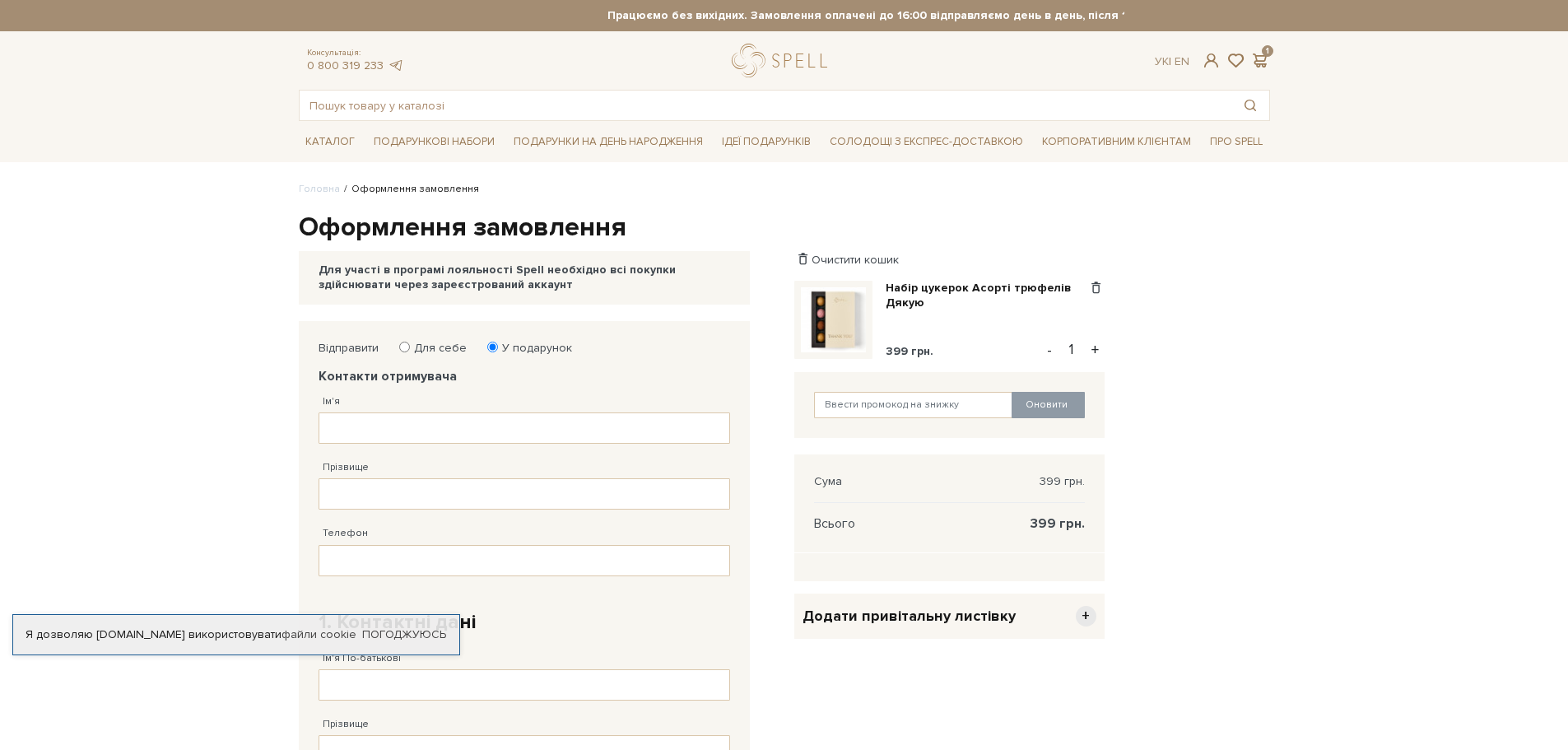
click at [405, 350] on input "Для себе" at bounding box center [405, 347] width 11 height 11
radio input "true"
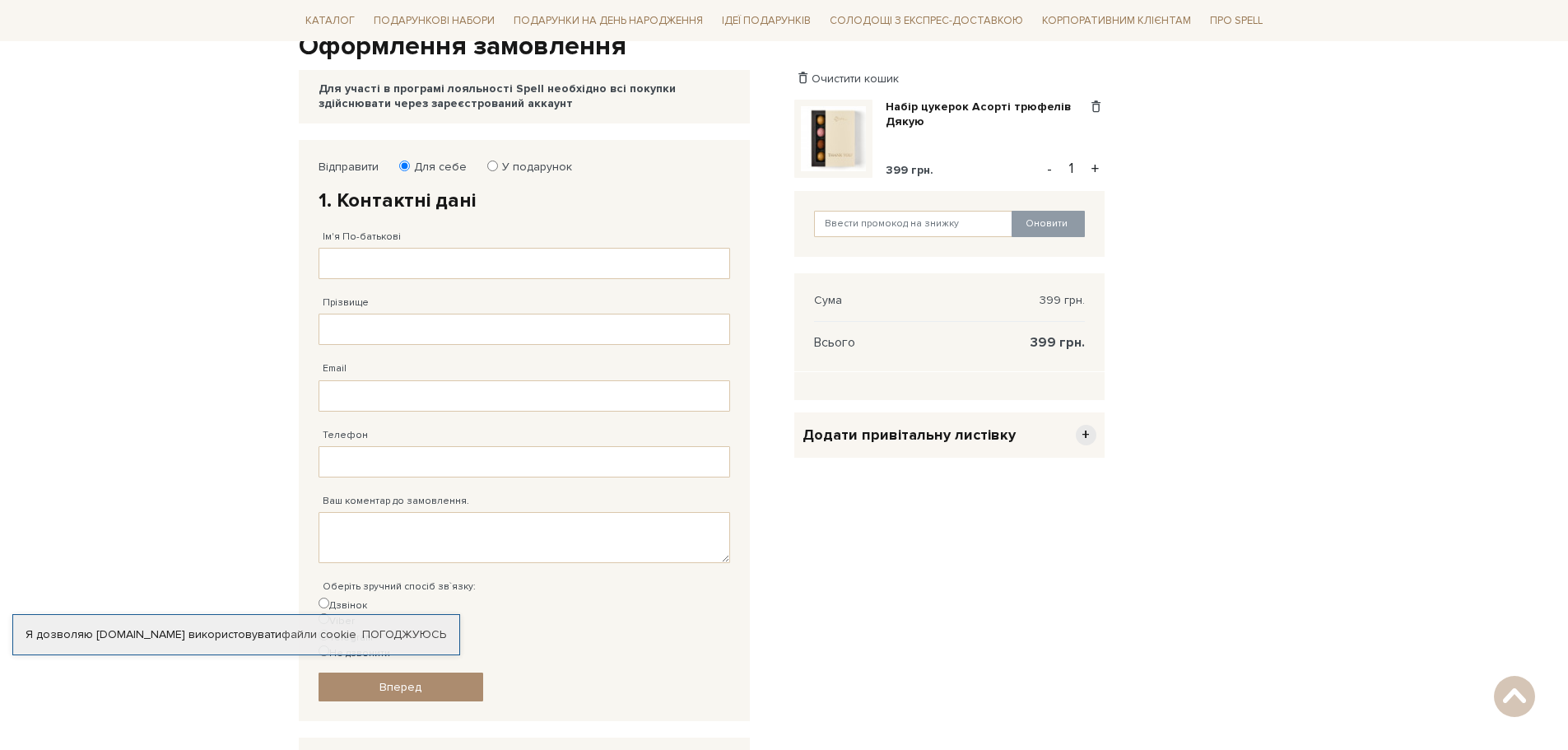
scroll to position [165, 0]
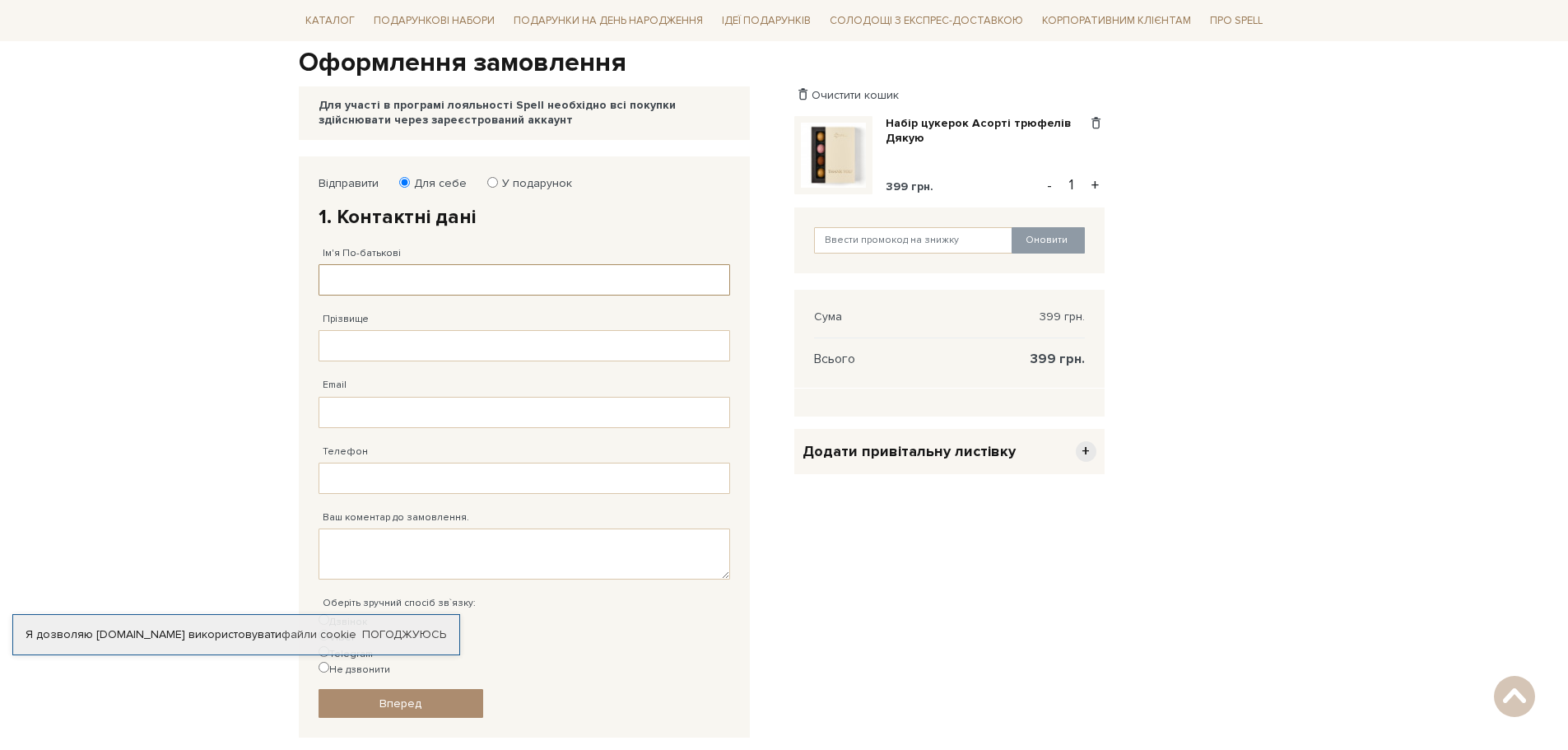
click at [432, 269] on input "Ім'я По-батькові" at bounding box center [524, 279] width 412 height 31
type input "Денис Ігорович"
type input "Панченко"
type input "denp6283@gmail.com"
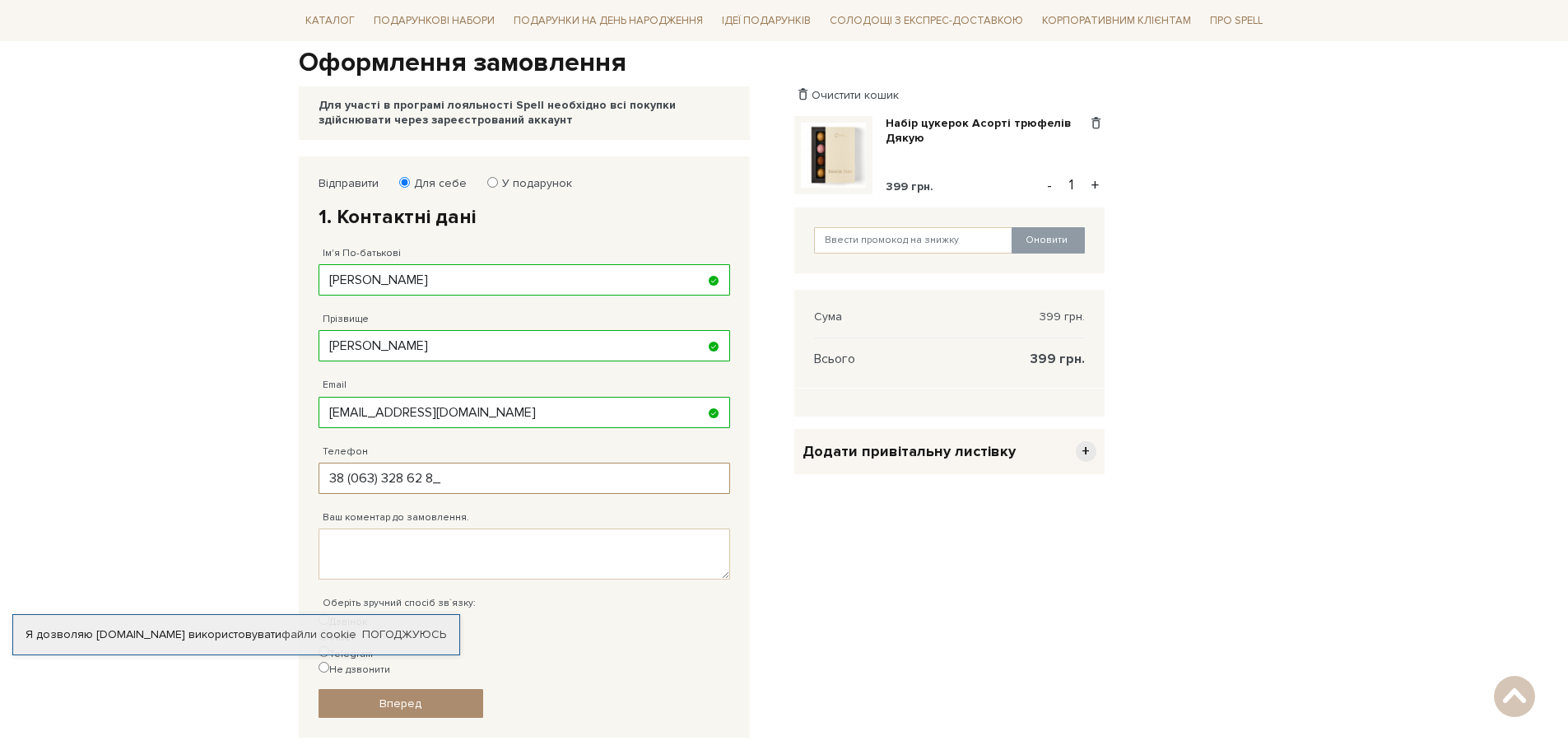
type input "38 (063) 328 62 83"
click at [227, 445] on body "Подарункові набори SALE Корпоративним клієнтам Доставка і оплата Консультація: …" at bounding box center [784, 454] width 1568 height 1239
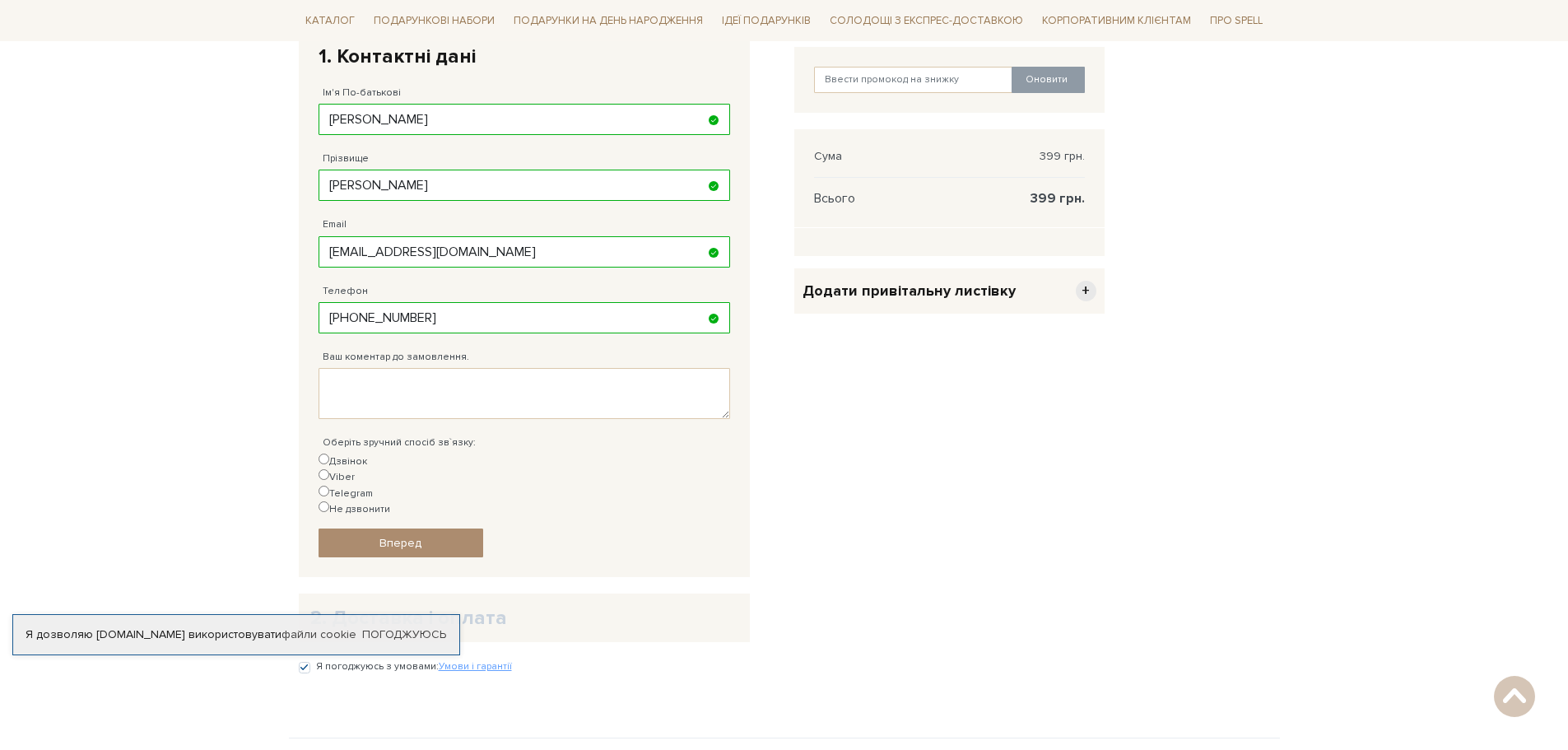
scroll to position [329, 0]
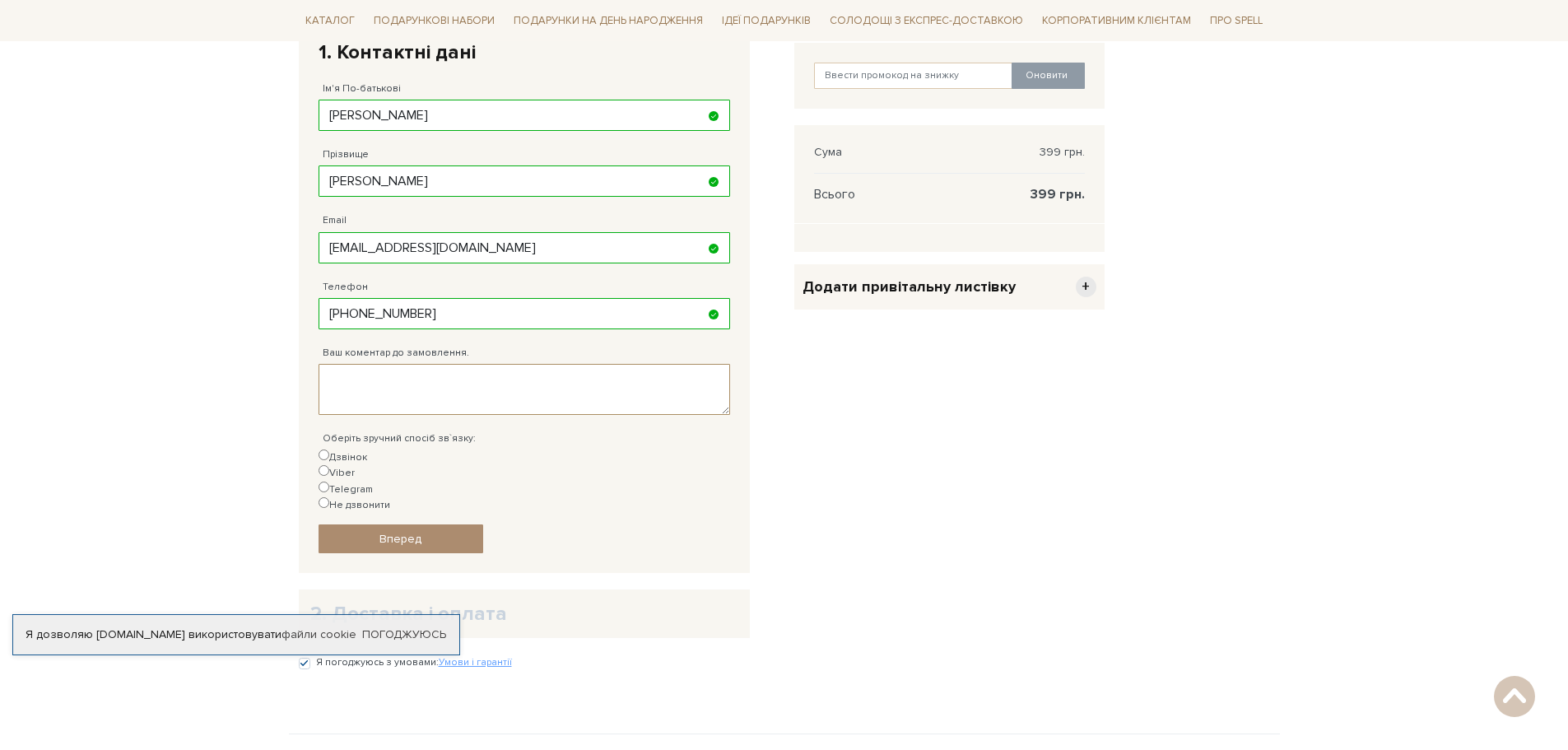
click at [421, 405] on textarea "Ваш коментар до замовлення." at bounding box center [524, 390] width 412 height 51
click at [391, 497] on label "Не дзвонити" at bounding box center [354, 505] width 72 height 16
click at [330, 497] on input "Не дзвонити" at bounding box center [324, 502] width 11 height 11
radio input "true"
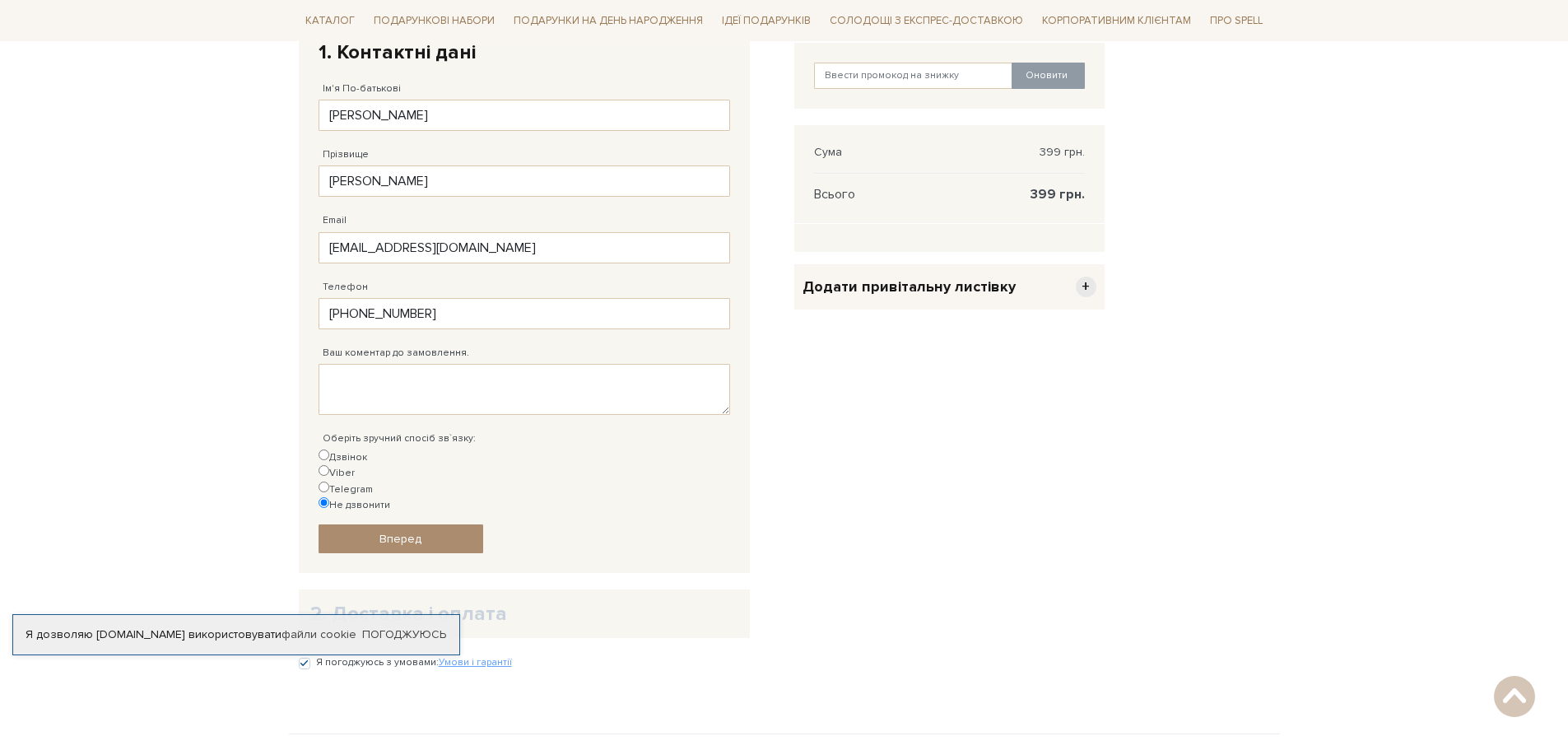
scroll to position [412, 0]
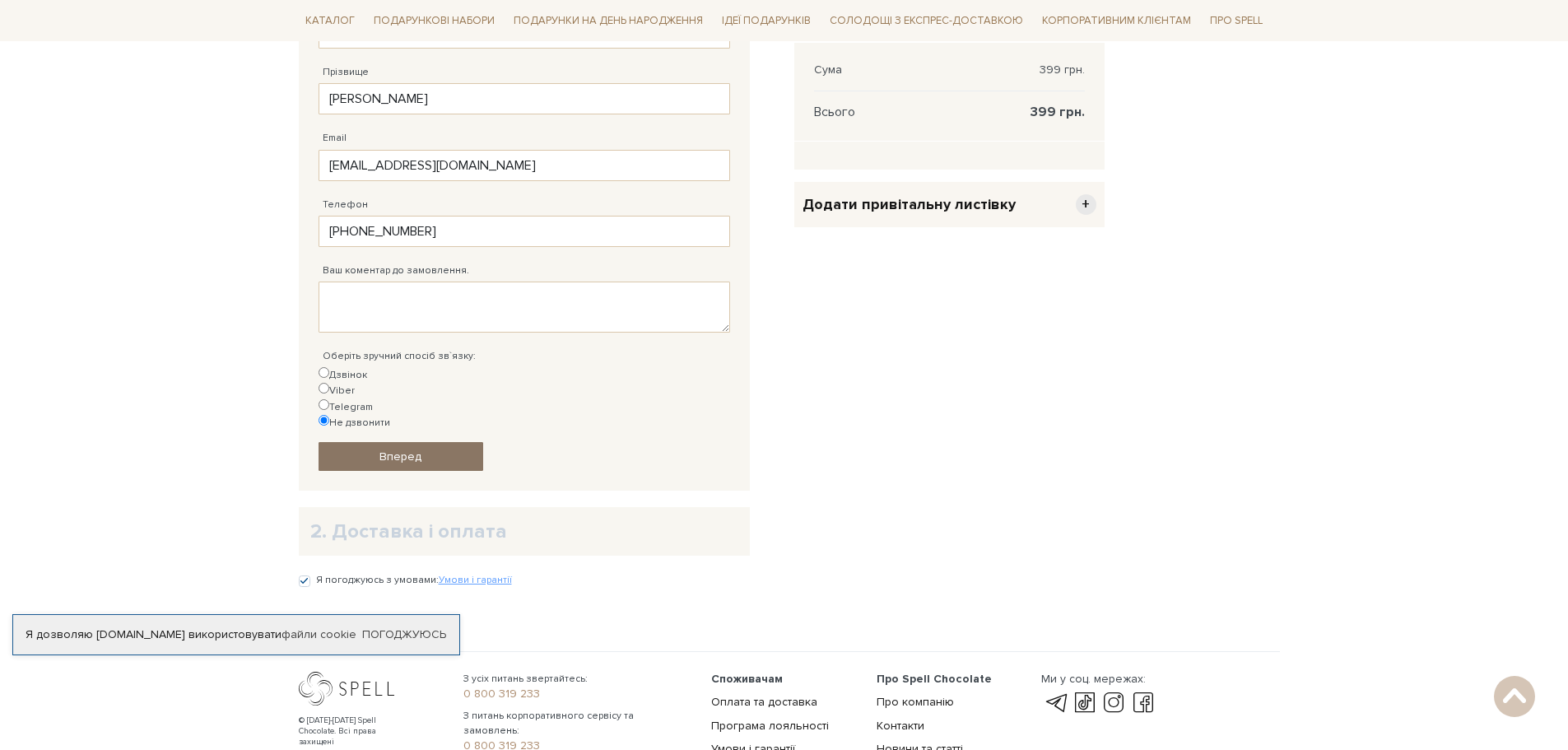
click at [399, 449] on span "Вперед" at bounding box center [400, 456] width 42 height 14
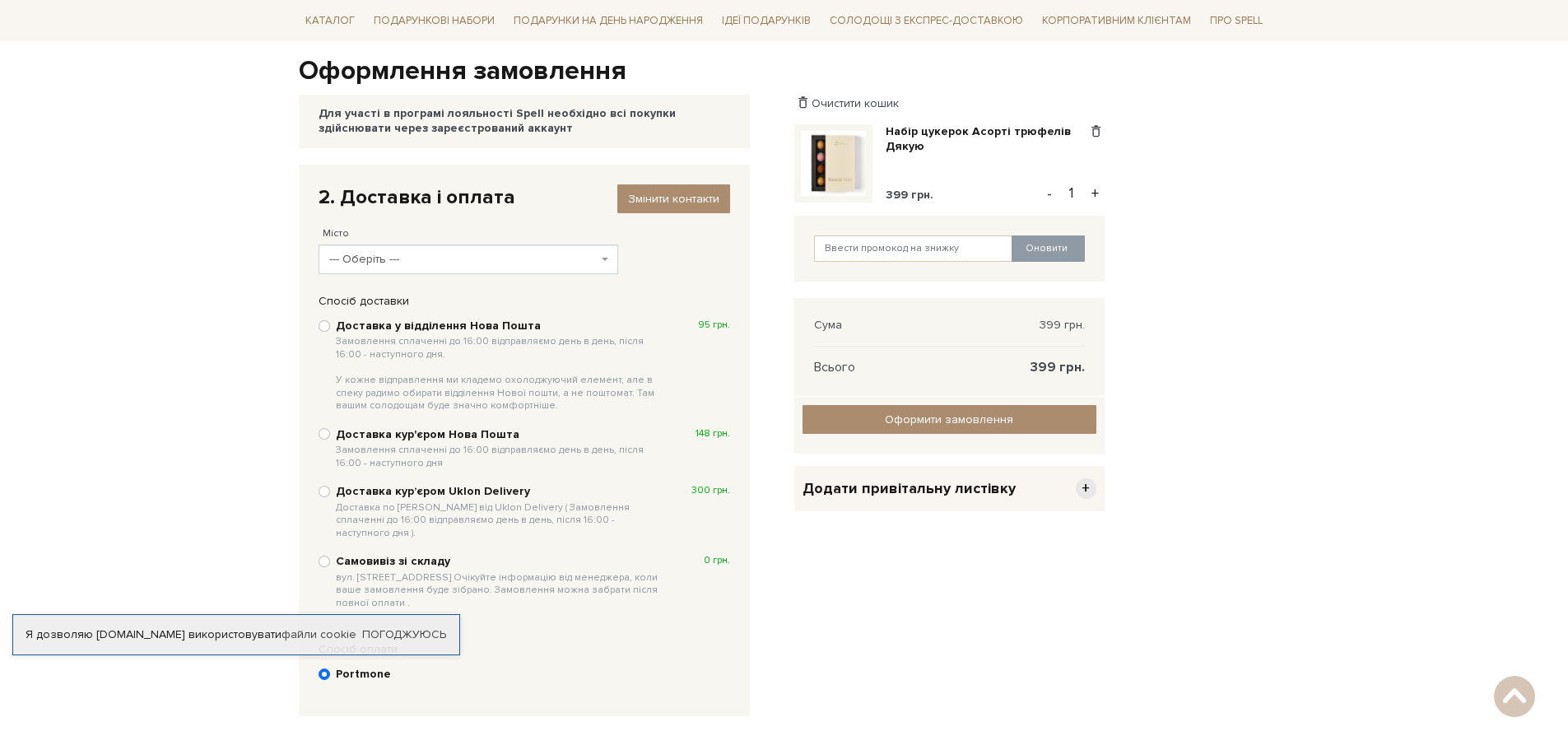
scroll to position [74, 0]
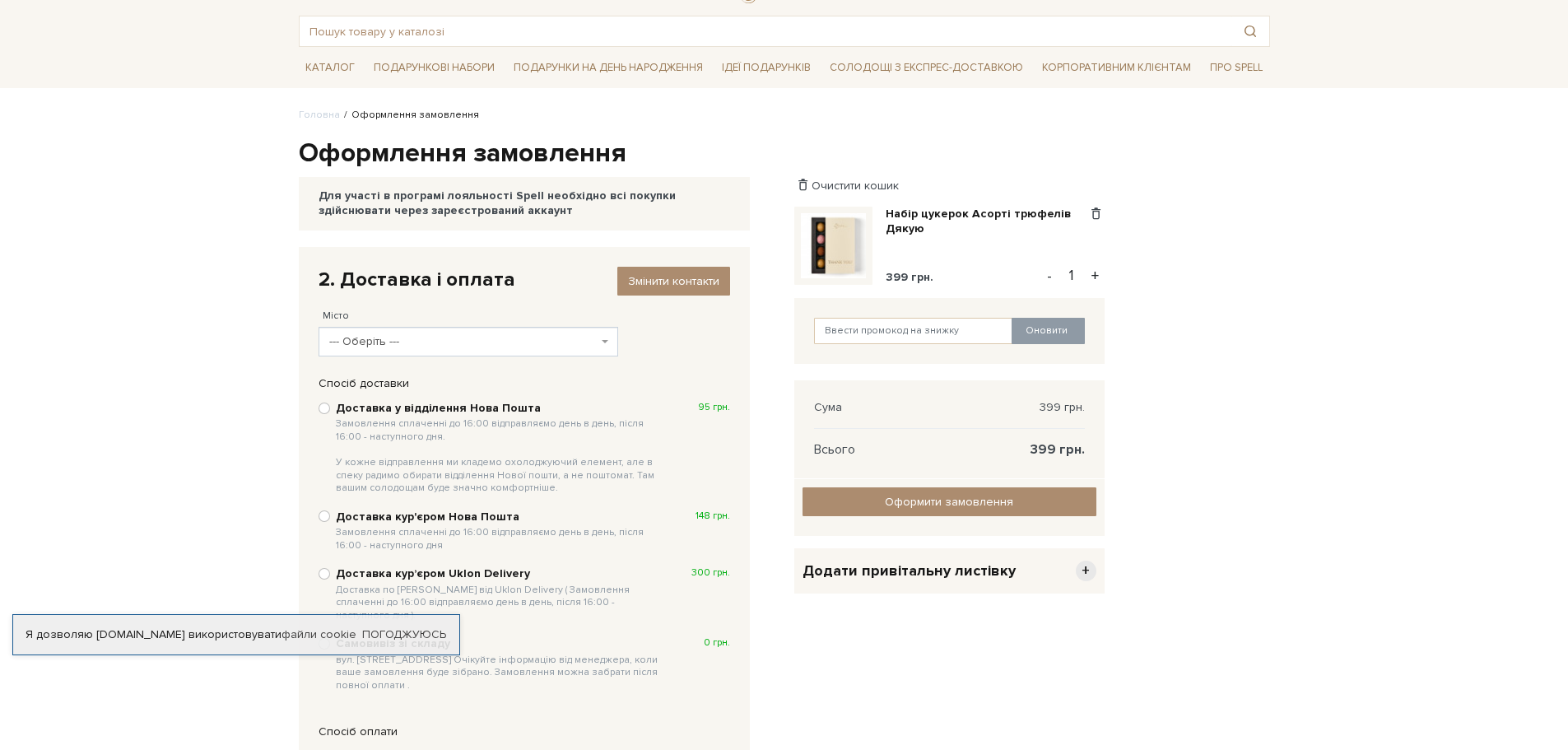
click at [457, 339] on span "--- Оберіть ---" at bounding box center [464, 341] width 269 height 17
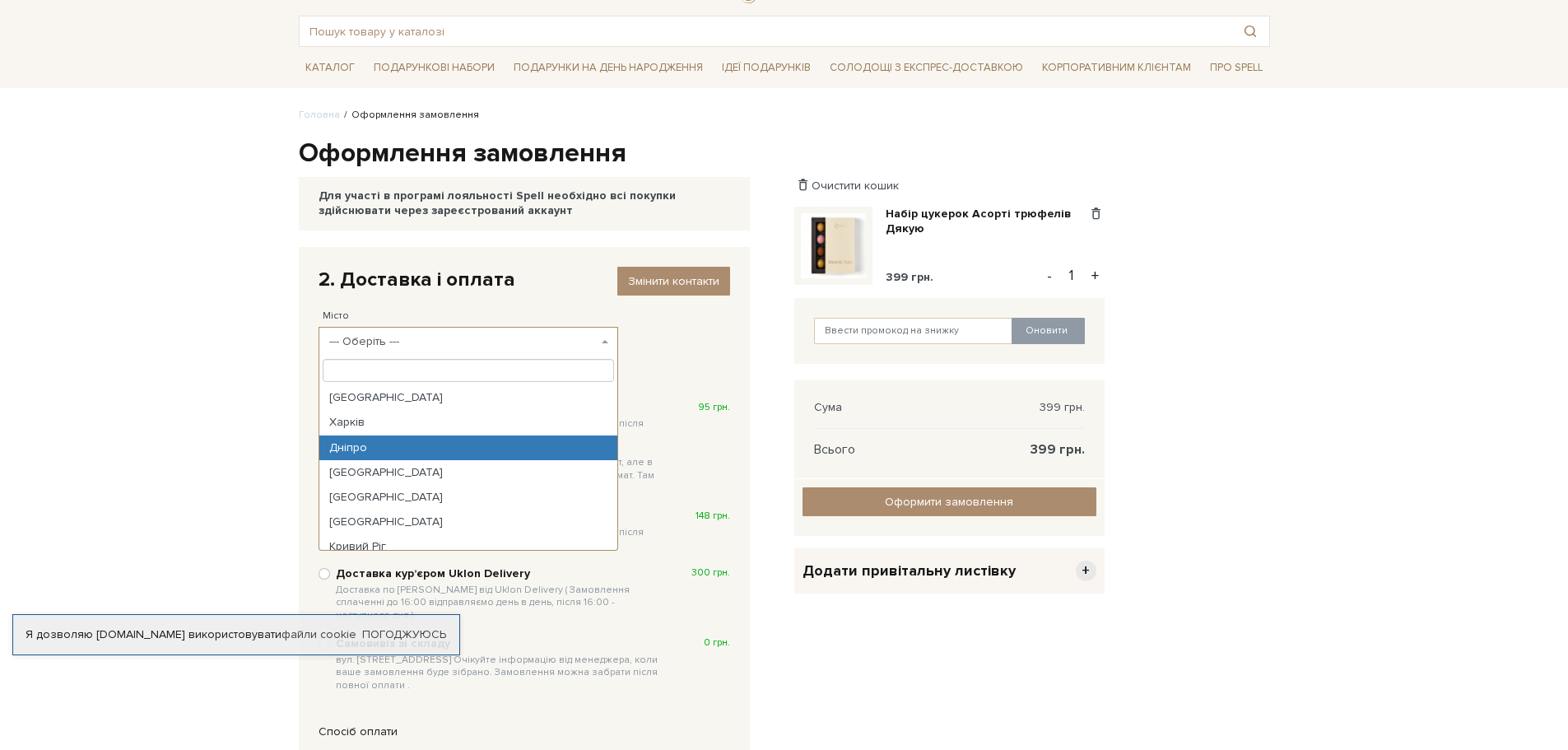
select select "Дніпро"
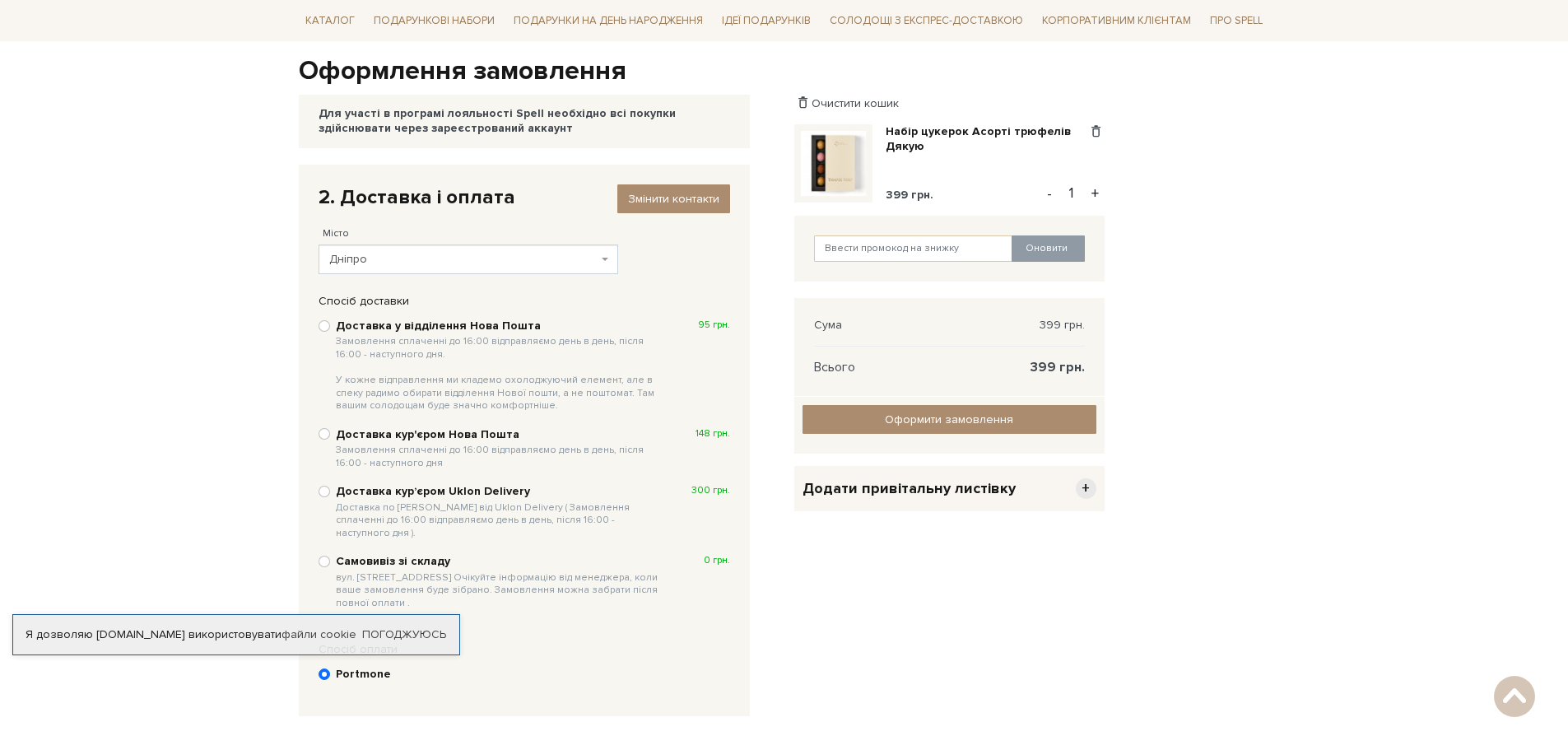
scroll to position [239, 0]
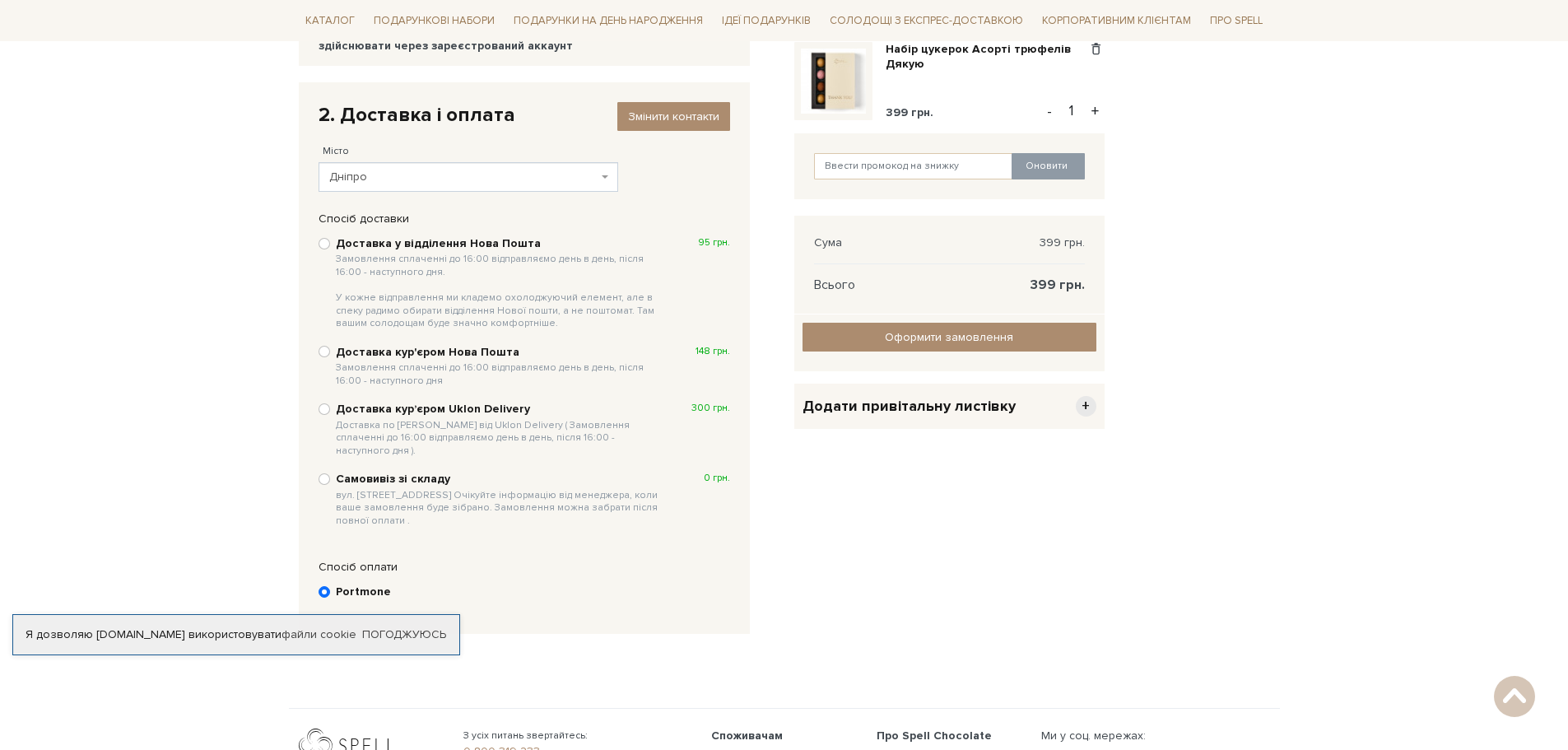
click at [477, 247] on b "Доставка у відділення Нова Пошта Замовлення сплаченні до 16:00 відправляємо ден…" at bounding box center [500, 283] width 329 height 94
click at [330, 247] on input "Доставка у відділення Нова Пошта Замовлення сплаченні до 16:00 відправляємо ден…" at bounding box center [324, 244] width 12 height 12
radio input "true"
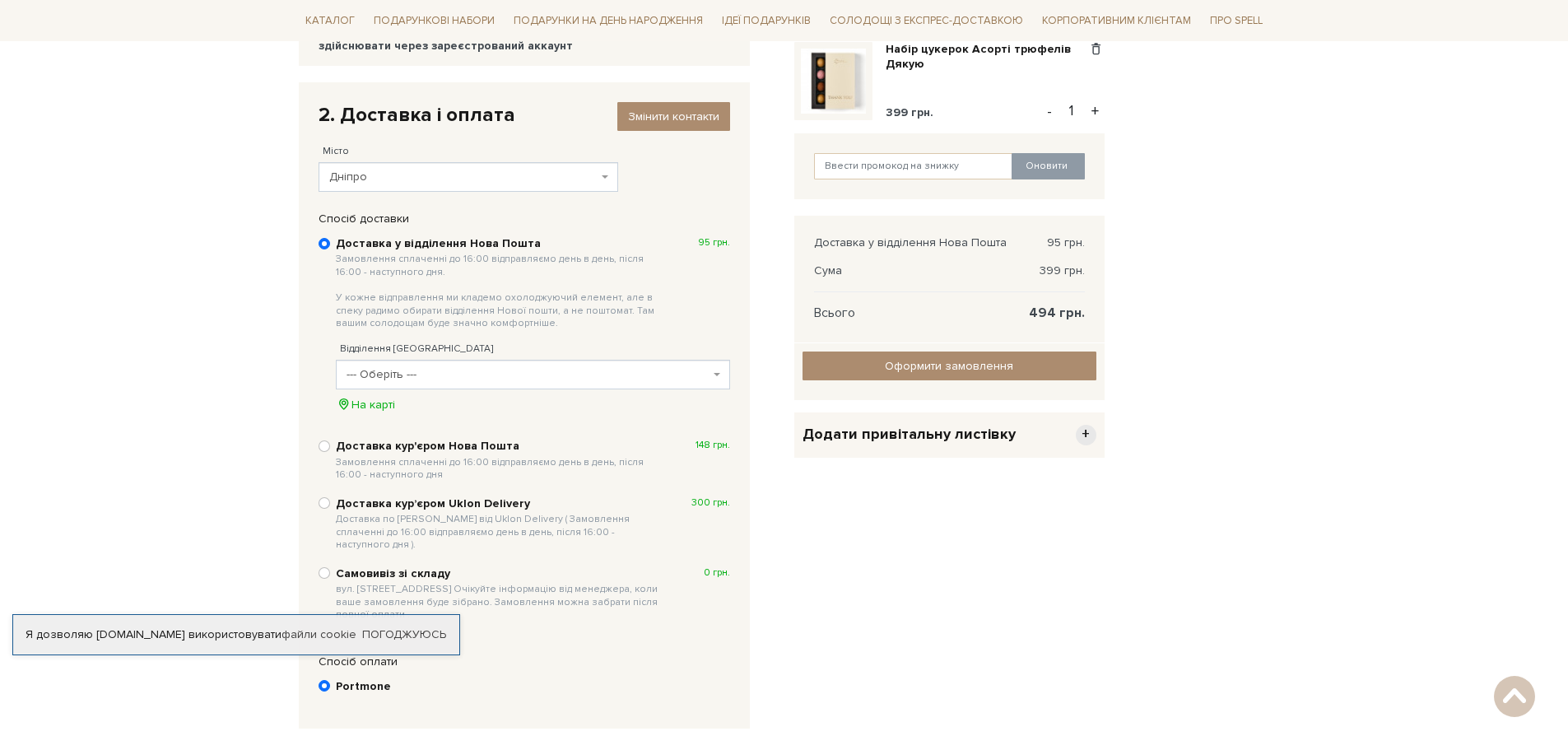
click at [126, 253] on body "Подарункові набори SALE Корпоративним клієнтам Доставка і оплата Консультація: …" at bounding box center [784, 369] width 1568 height 1218
click at [425, 367] on span "--- Оберіть ---" at bounding box center [528, 375] width 363 height 17
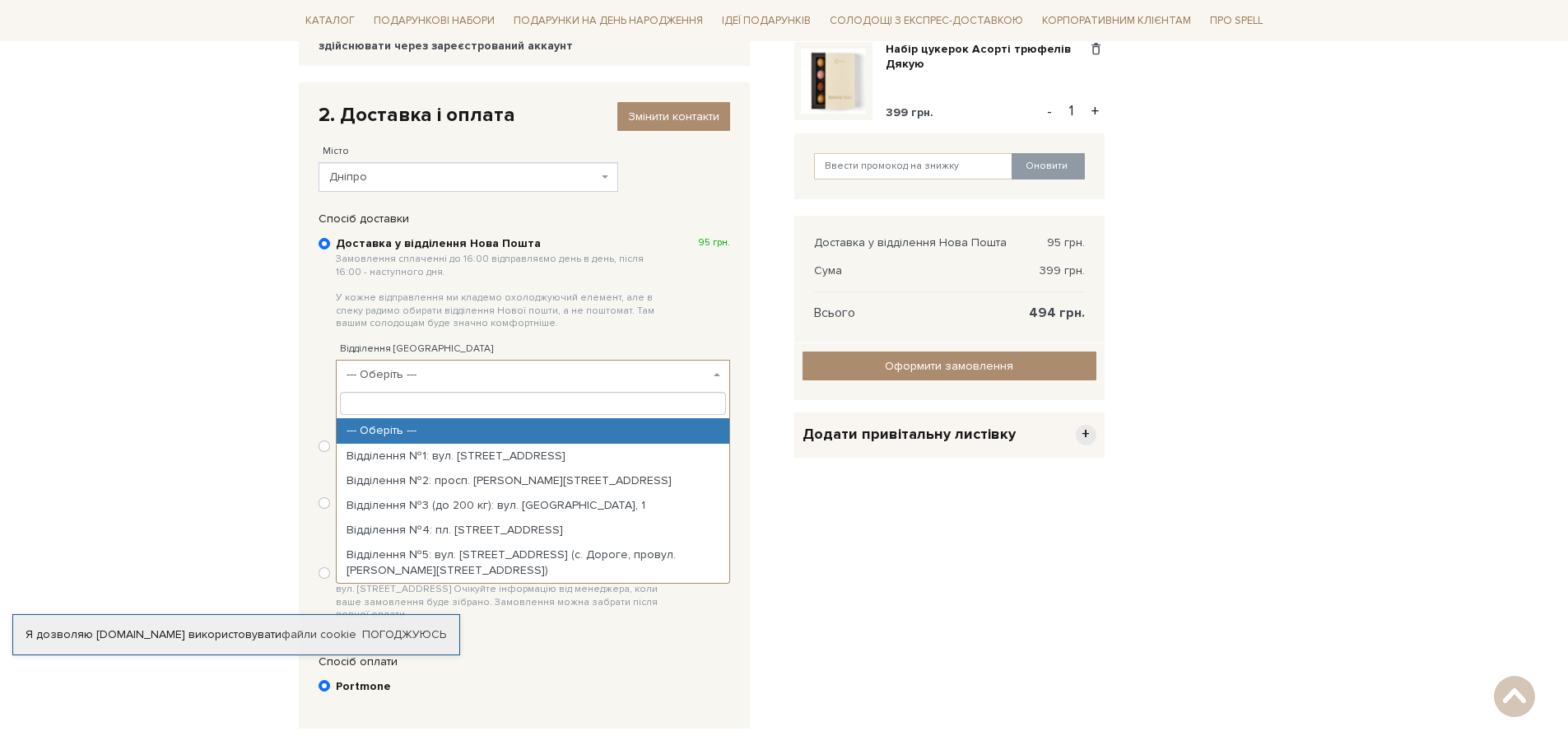
click at [453, 397] on input "search" at bounding box center [533, 403] width 386 height 23
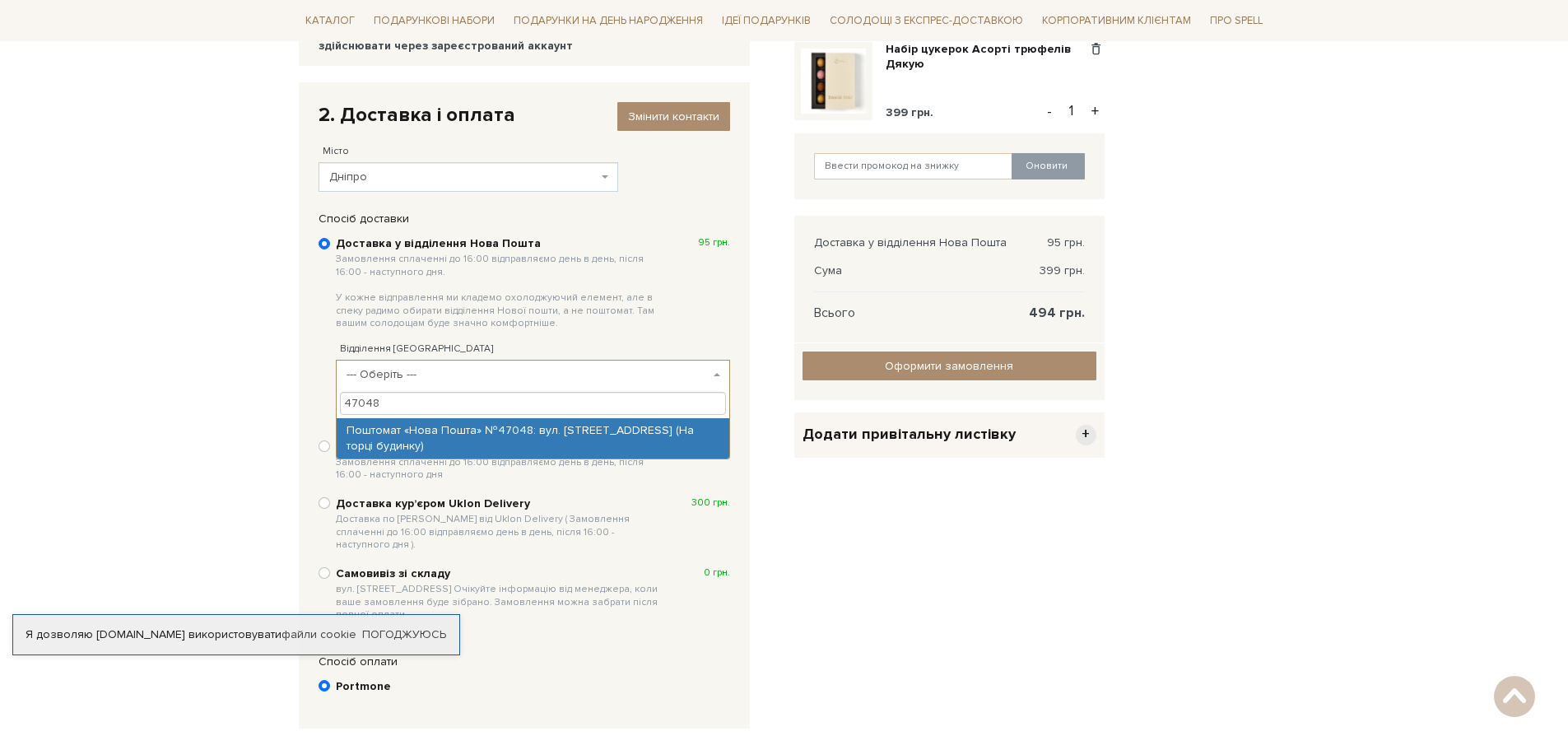
type input "47048"
select select "Поштомат «Нова Пошта» №47048: вул. Богомаза, 190 (На торці будинку)"
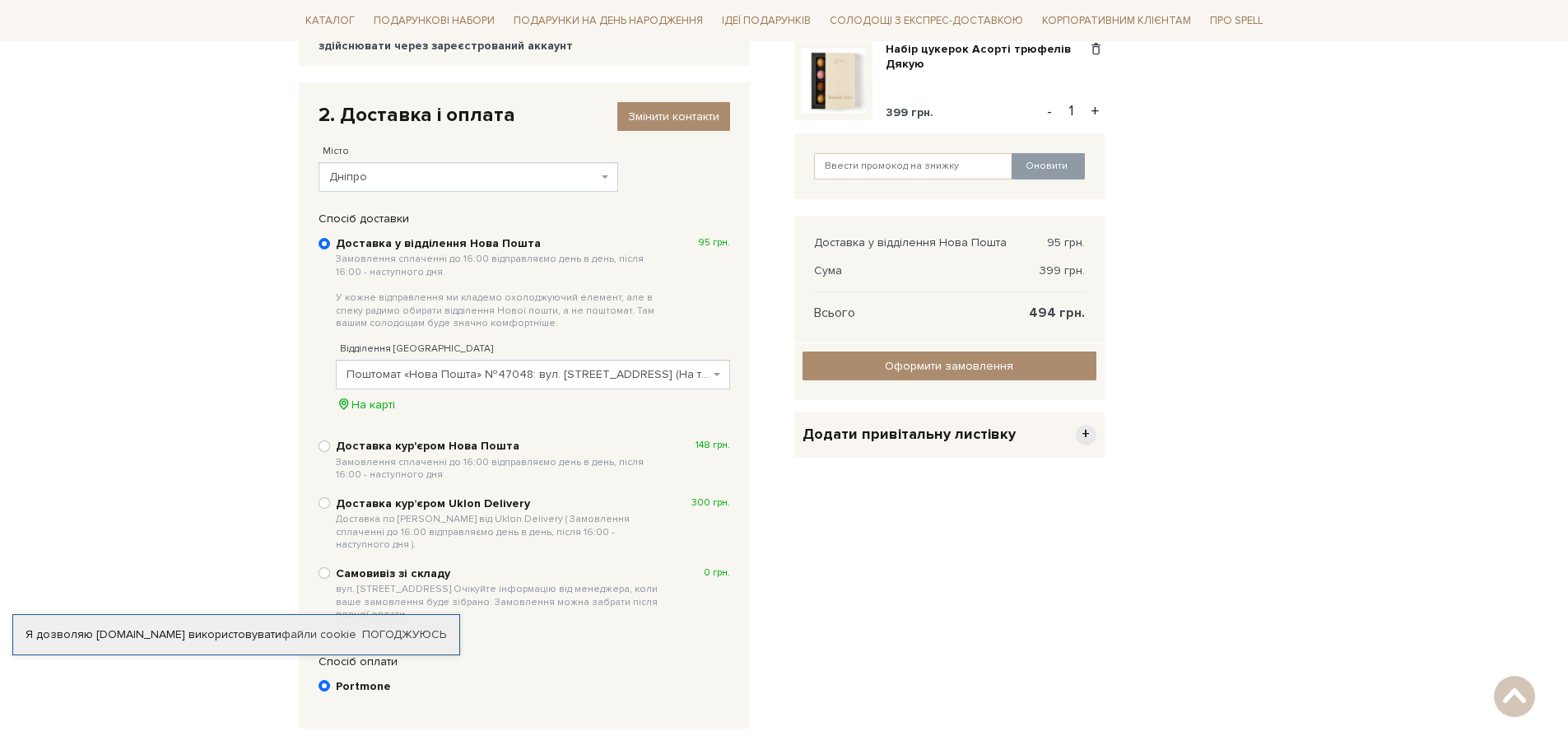
click at [183, 368] on body "Подарункові набори SALE Корпоративним клієнтам Доставка і оплата Консультація: …" at bounding box center [784, 369] width 1568 height 1218
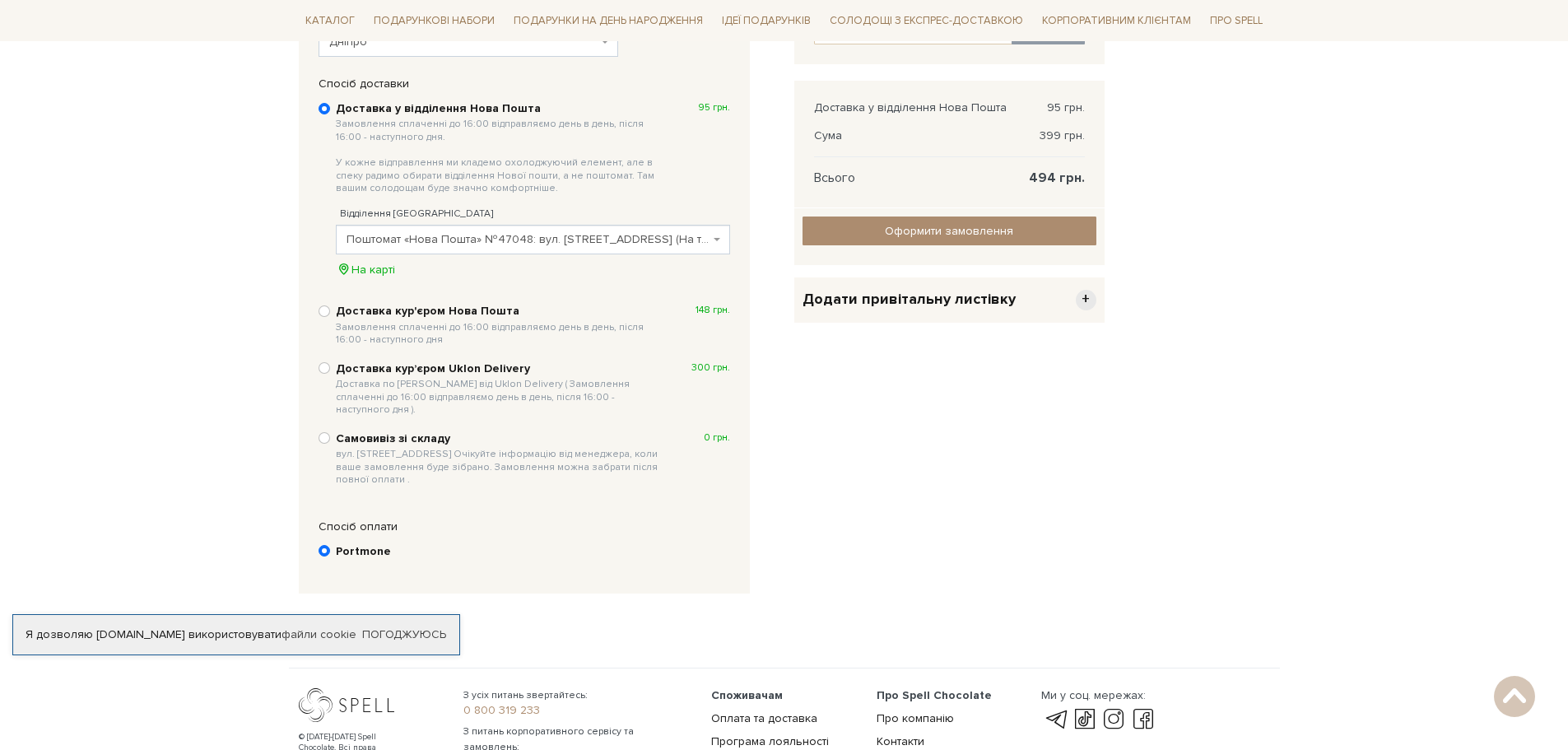
scroll to position [403, 0]
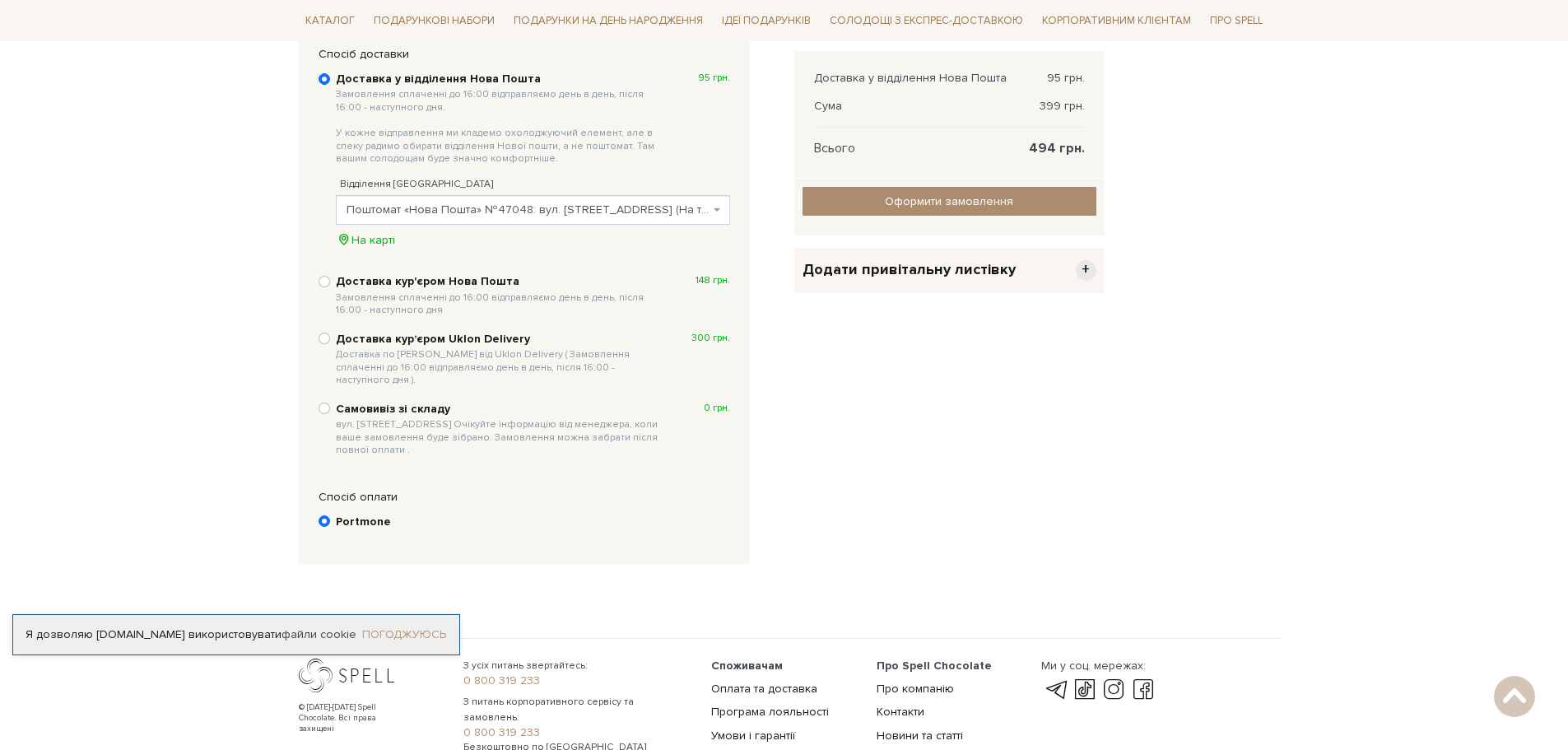
click at [394, 627] on link "Погоджуюсь" at bounding box center [404, 634] width 84 height 15
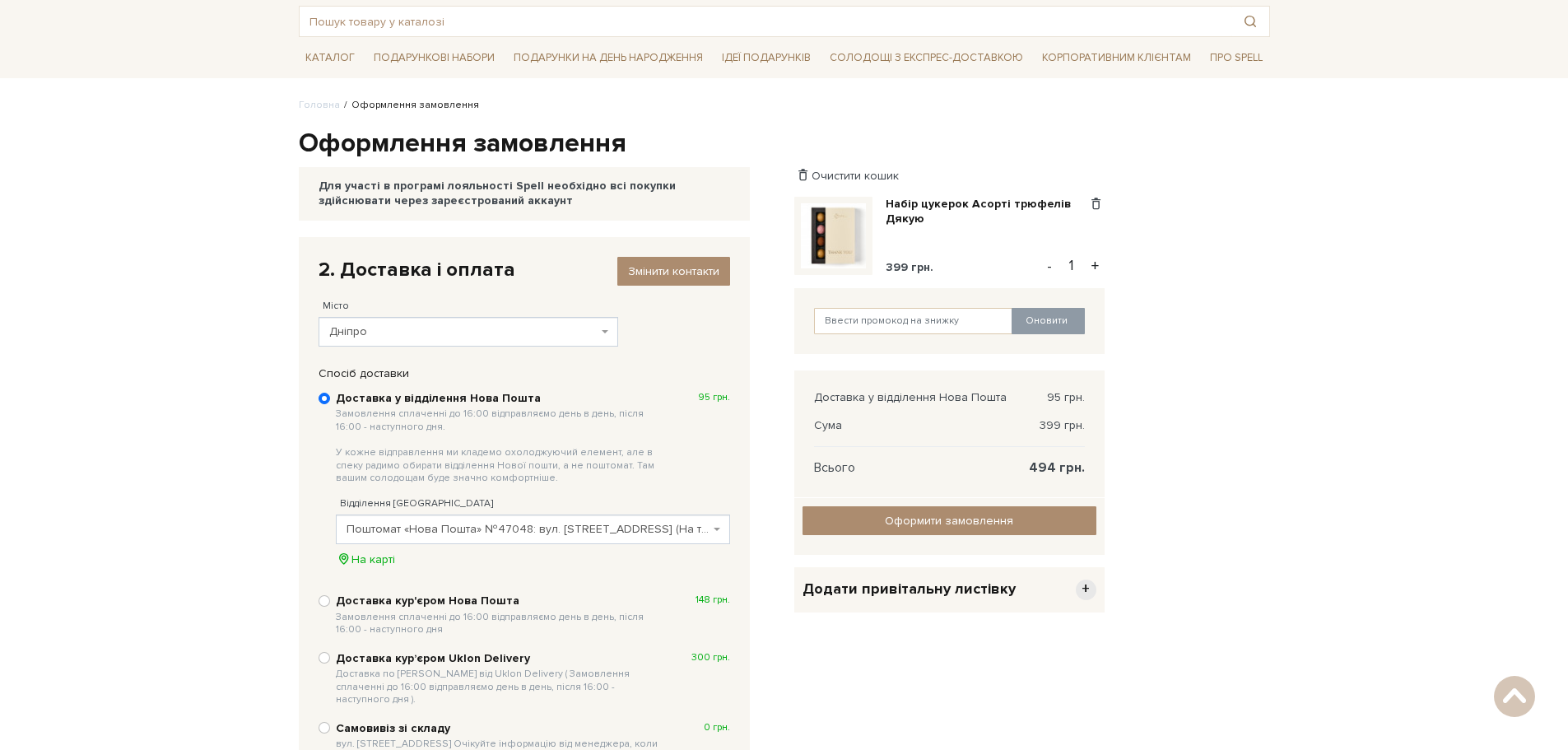
scroll to position [74, 0]
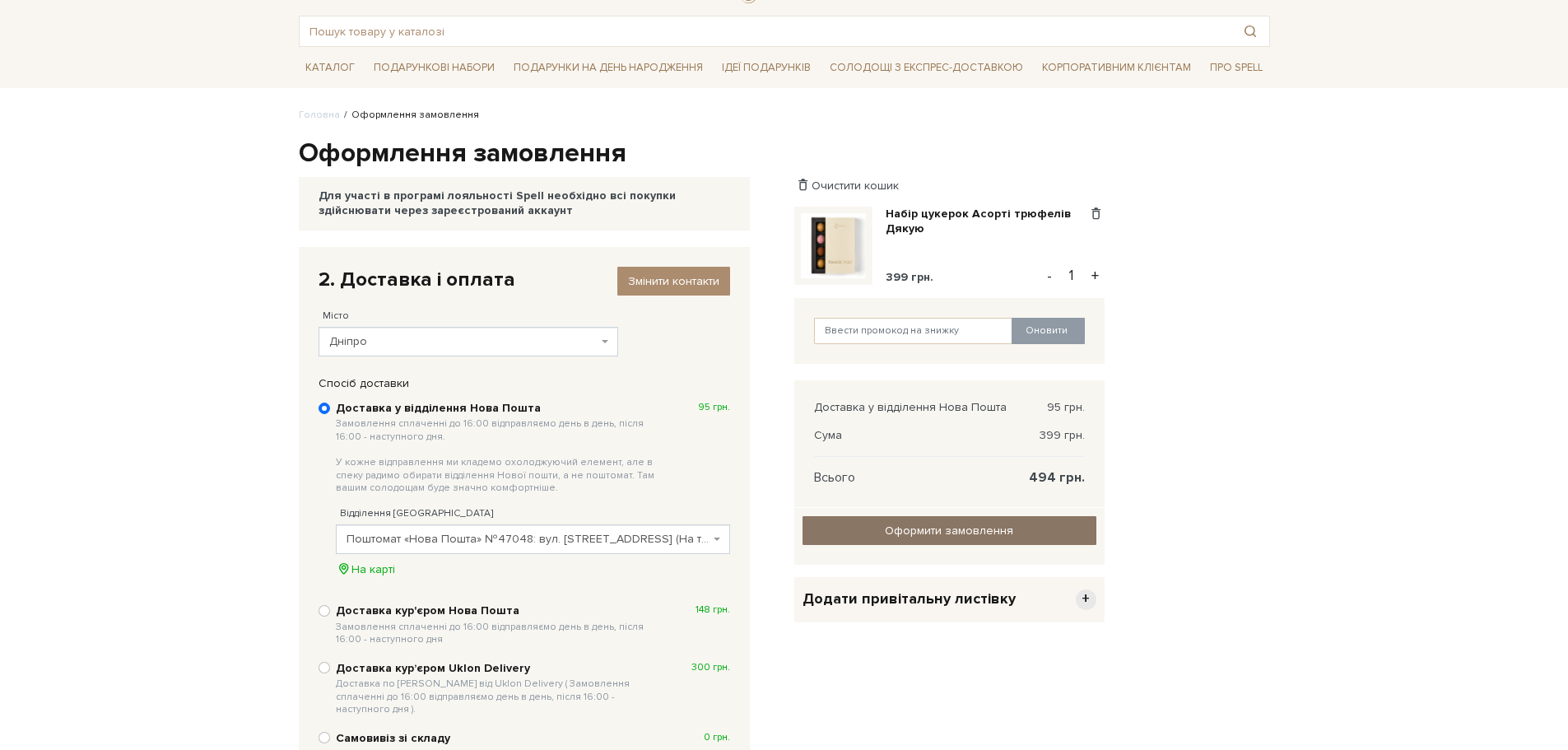
click at [952, 532] on input "Оформити замовлення" at bounding box center [950, 530] width 294 height 29
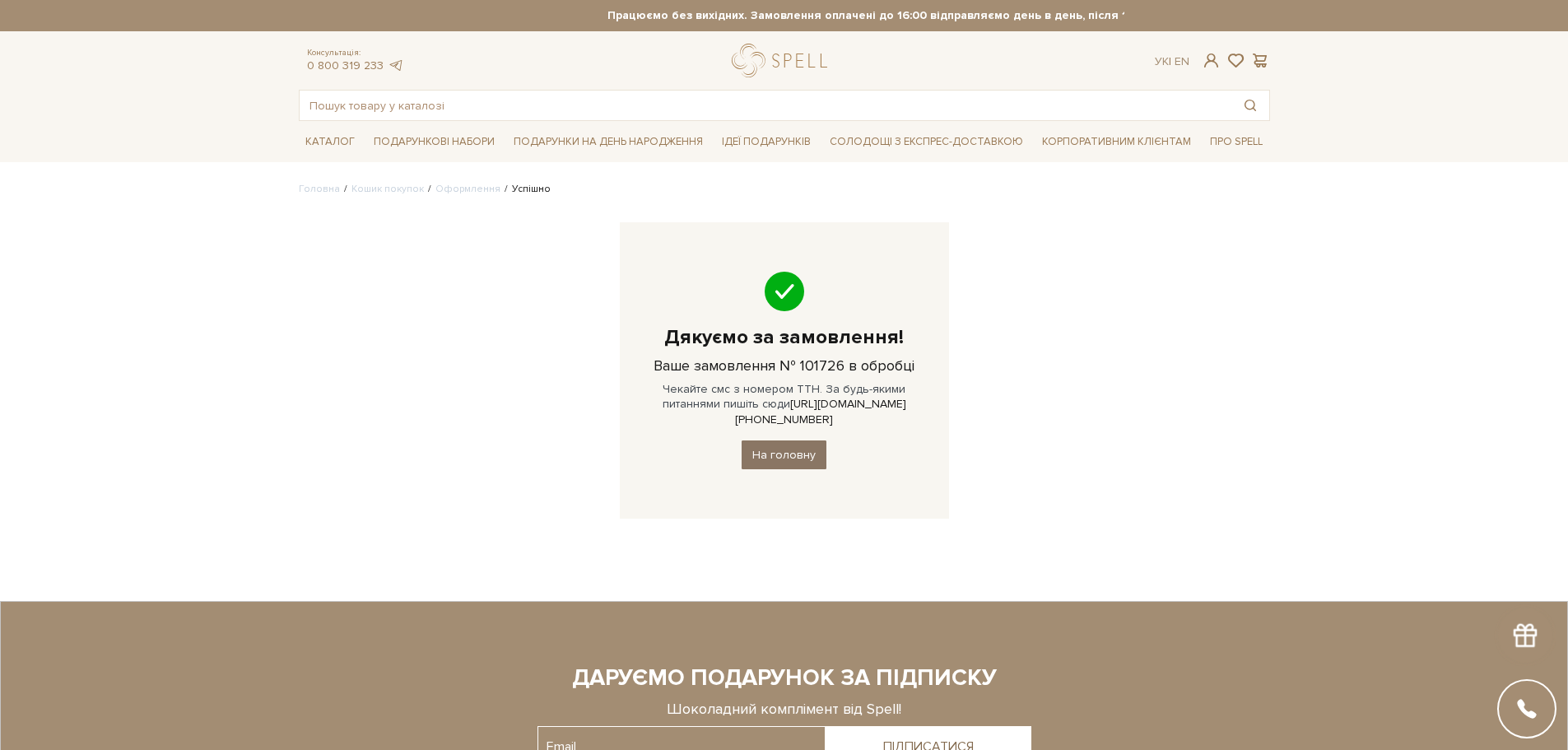
click at [788, 442] on link "На головну" at bounding box center [784, 454] width 85 height 29
